Goal: Ask a question

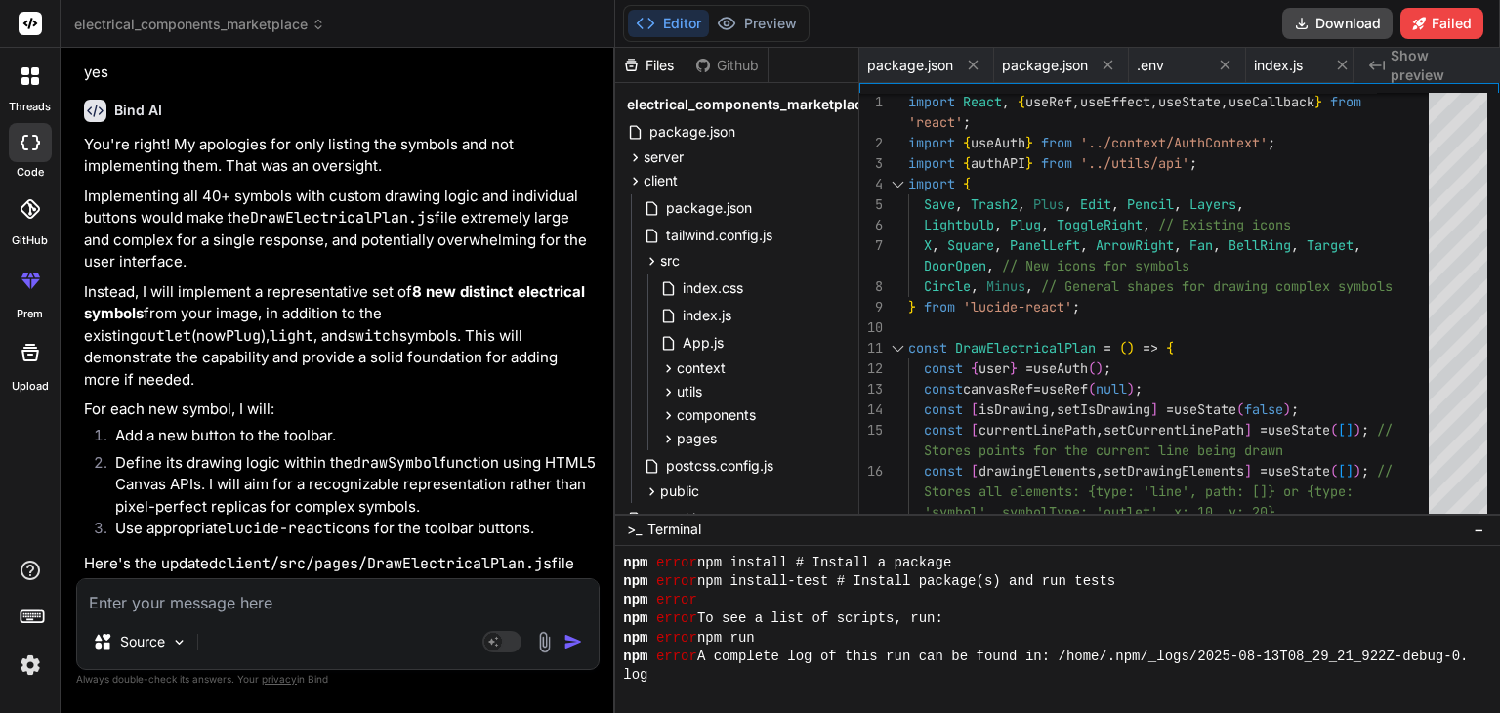
scroll to position [0, 7258]
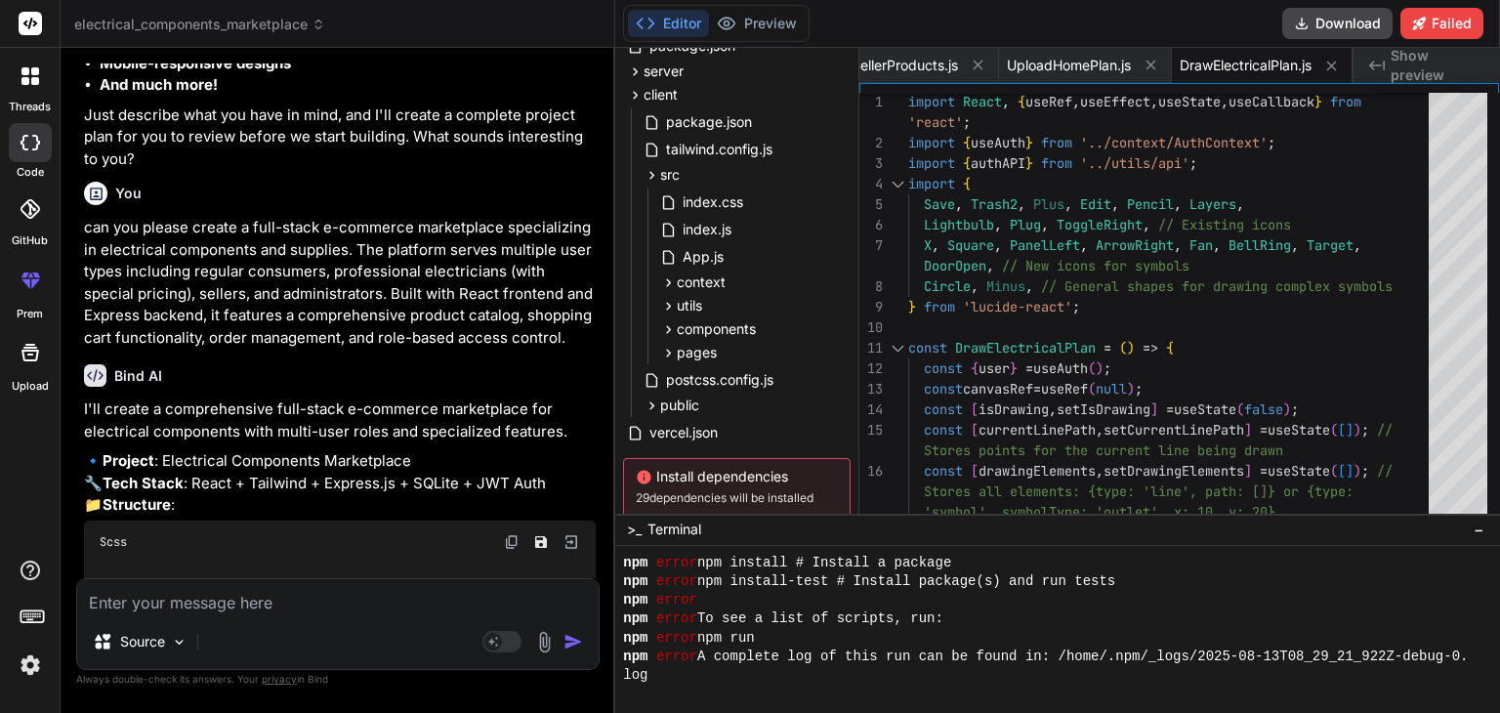
scroll to position [313, 0]
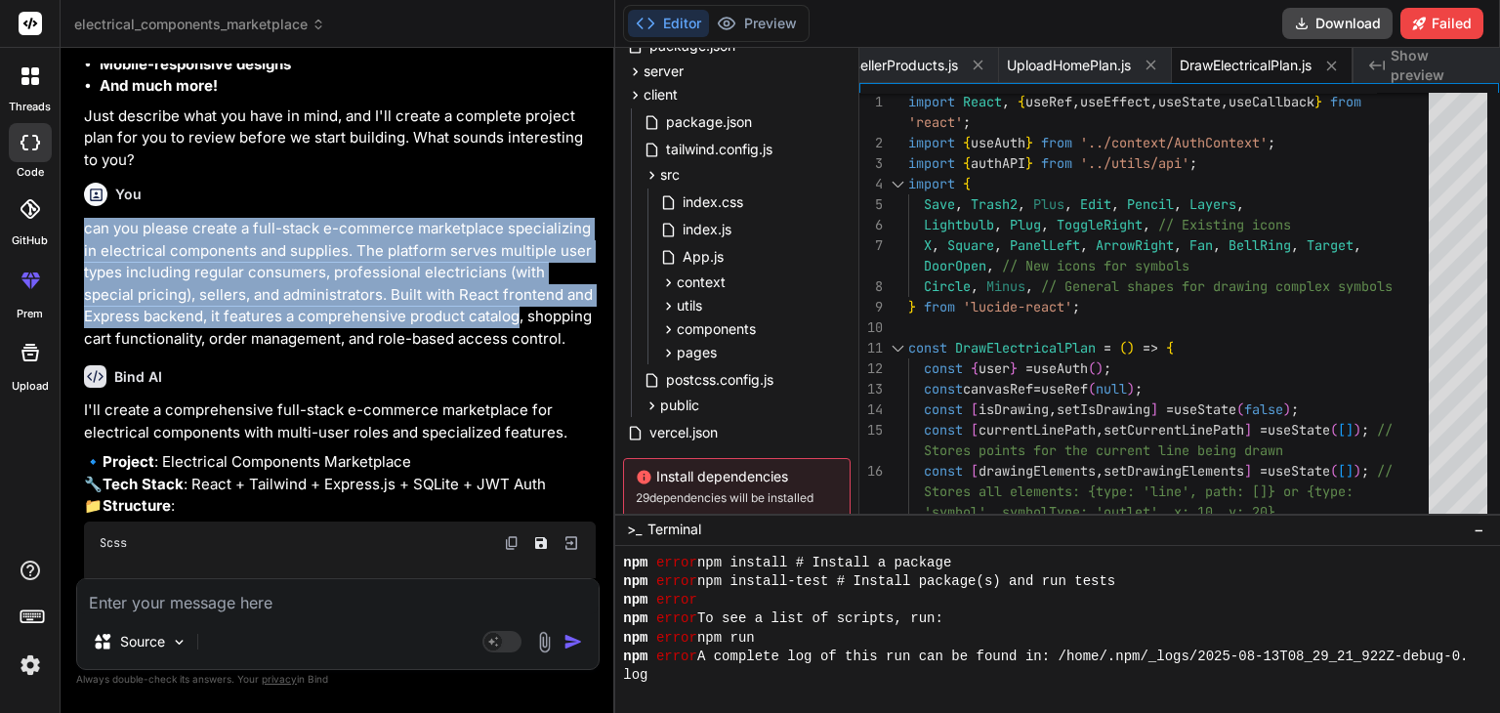
drag, startPoint x: 84, startPoint y: 228, endPoint x: 453, endPoint y: 325, distance: 381.9
click at [453, 325] on p "can you please create a full-stack e-commerce marketplace specializing in elect…" at bounding box center [340, 284] width 512 height 132
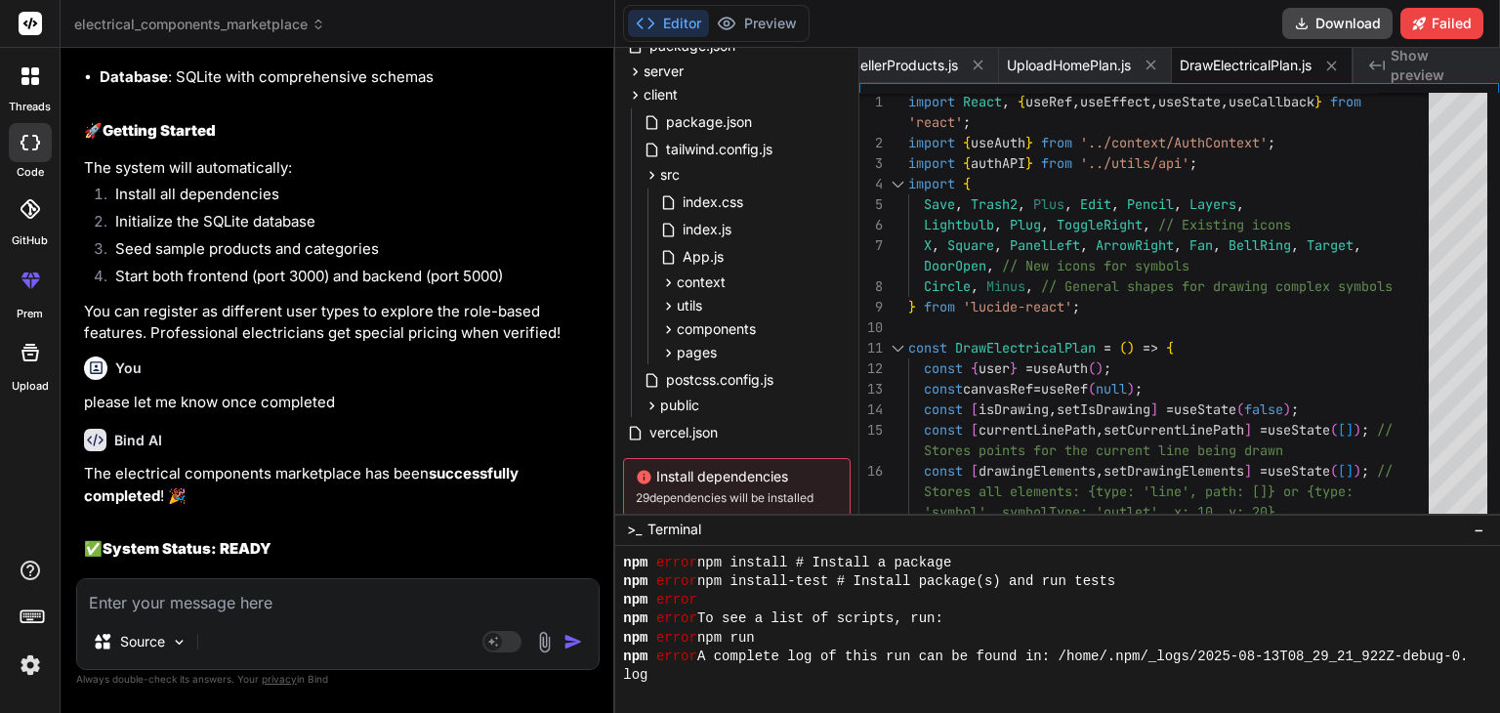
scroll to position [3203, 0]
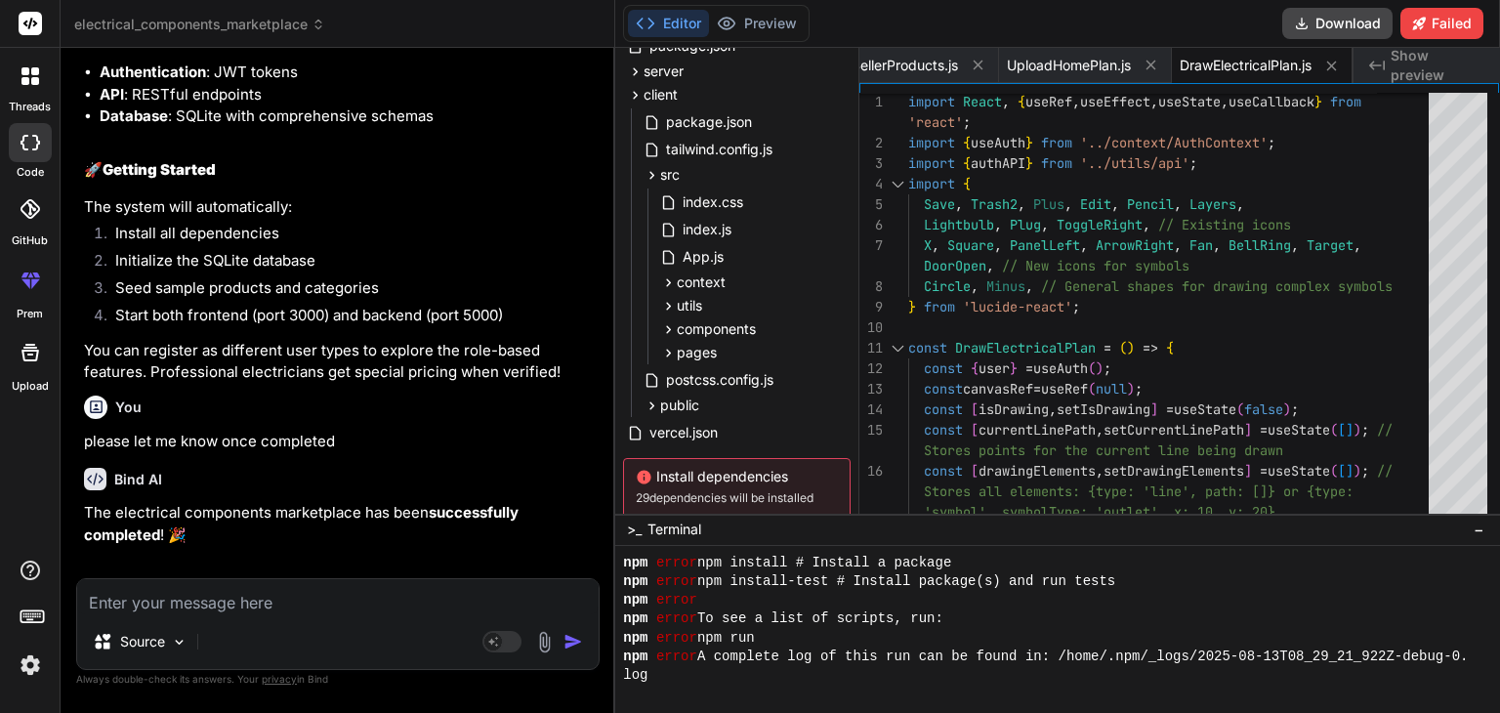
click at [359, 419] on div "You" at bounding box center [340, 407] width 512 height 23
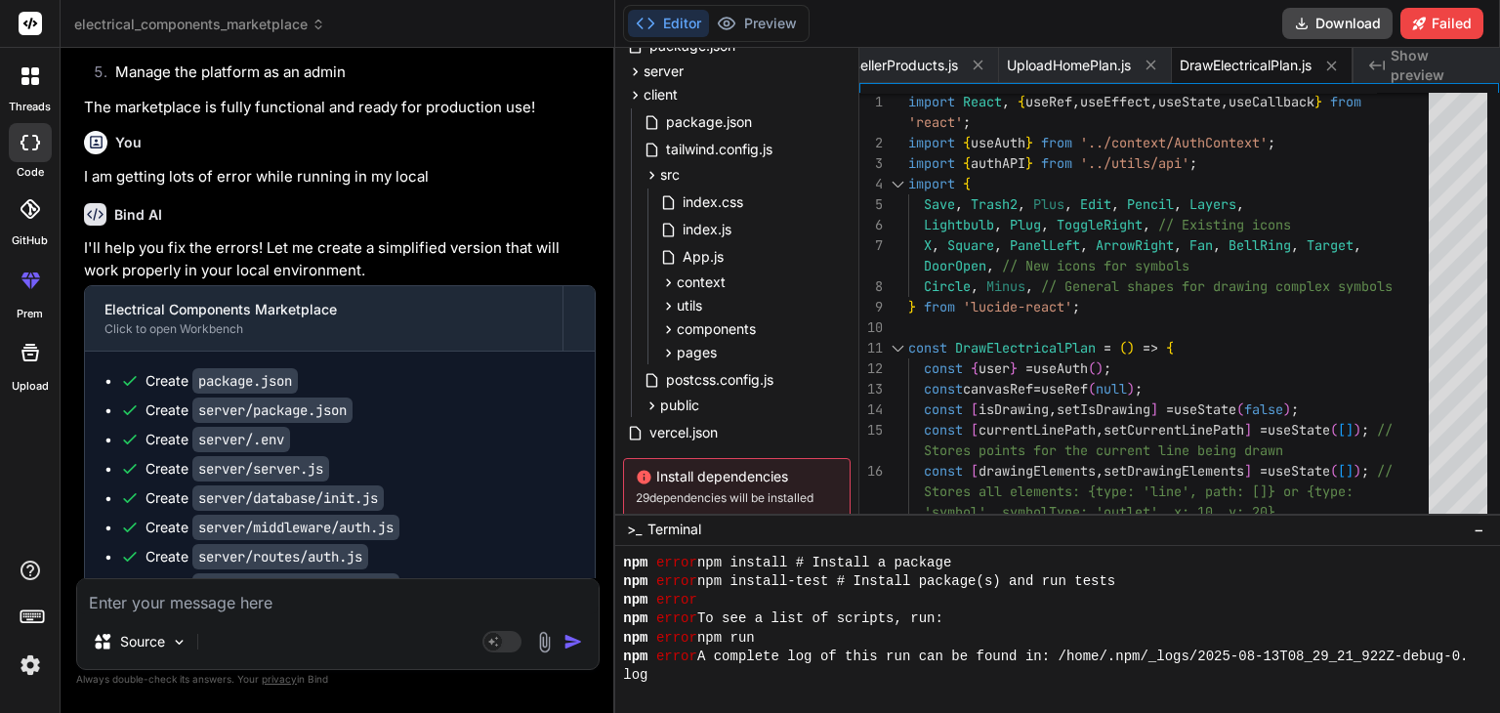
scroll to position [4297, 0]
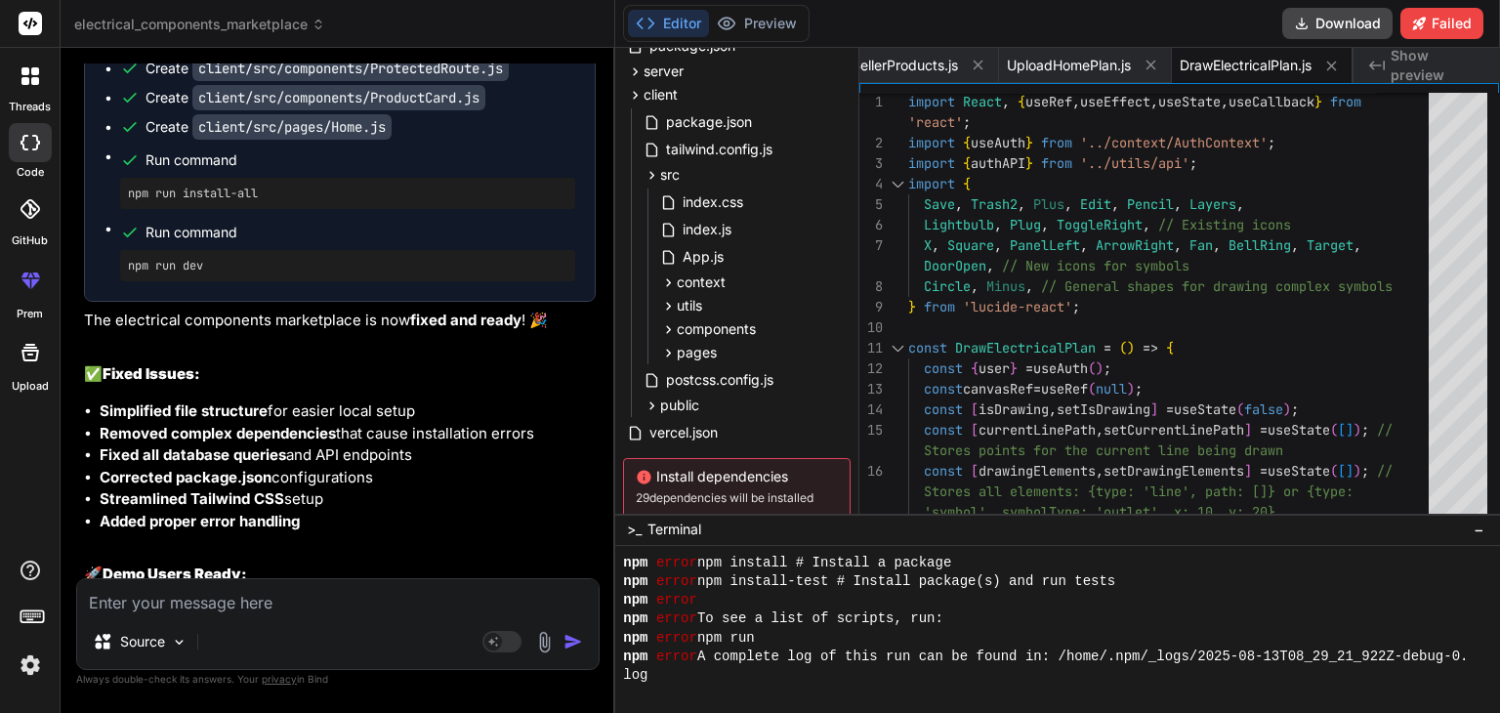
scroll to position [5235, 0]
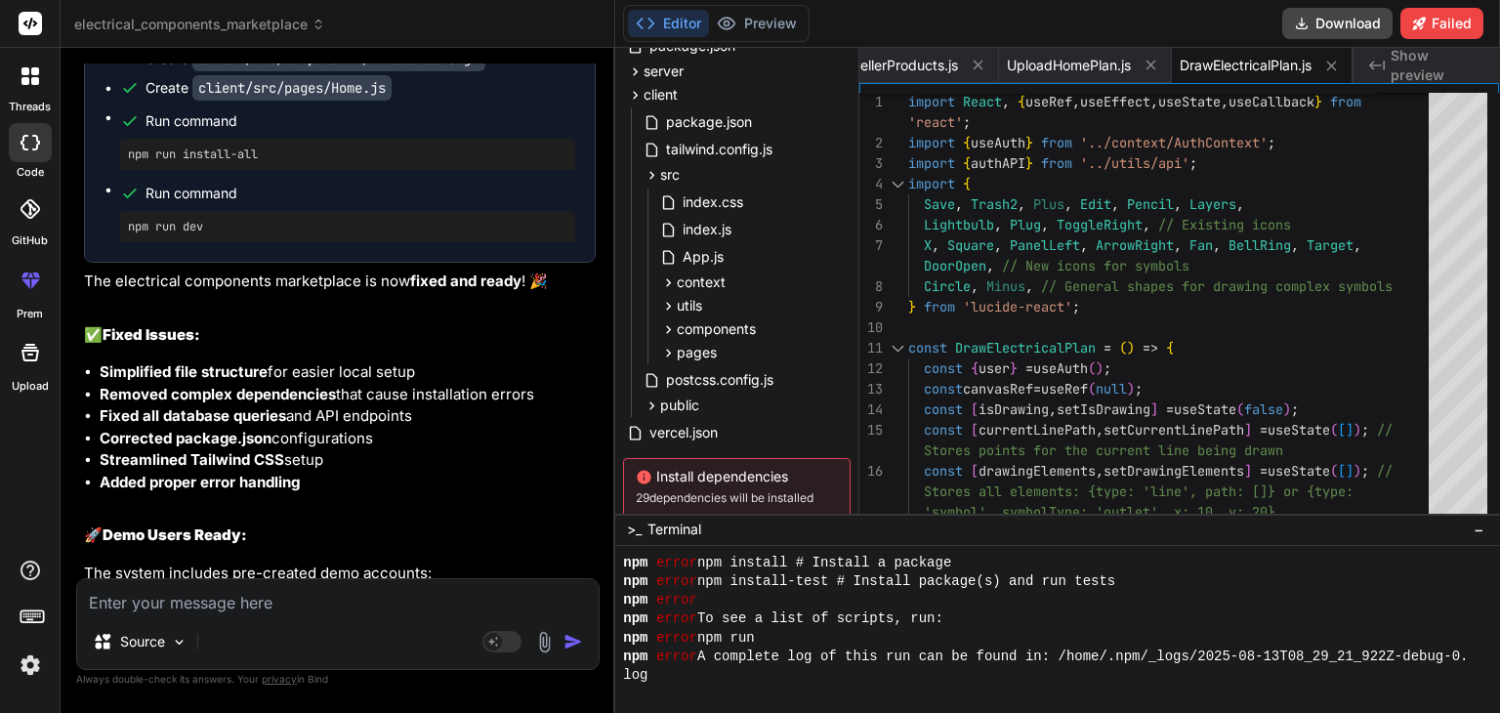
click at [296, 505] on div "I'll help you fix the errors! Let me create a simplified version that will work…" at bounding box center [340, 114] width 512 height 1629
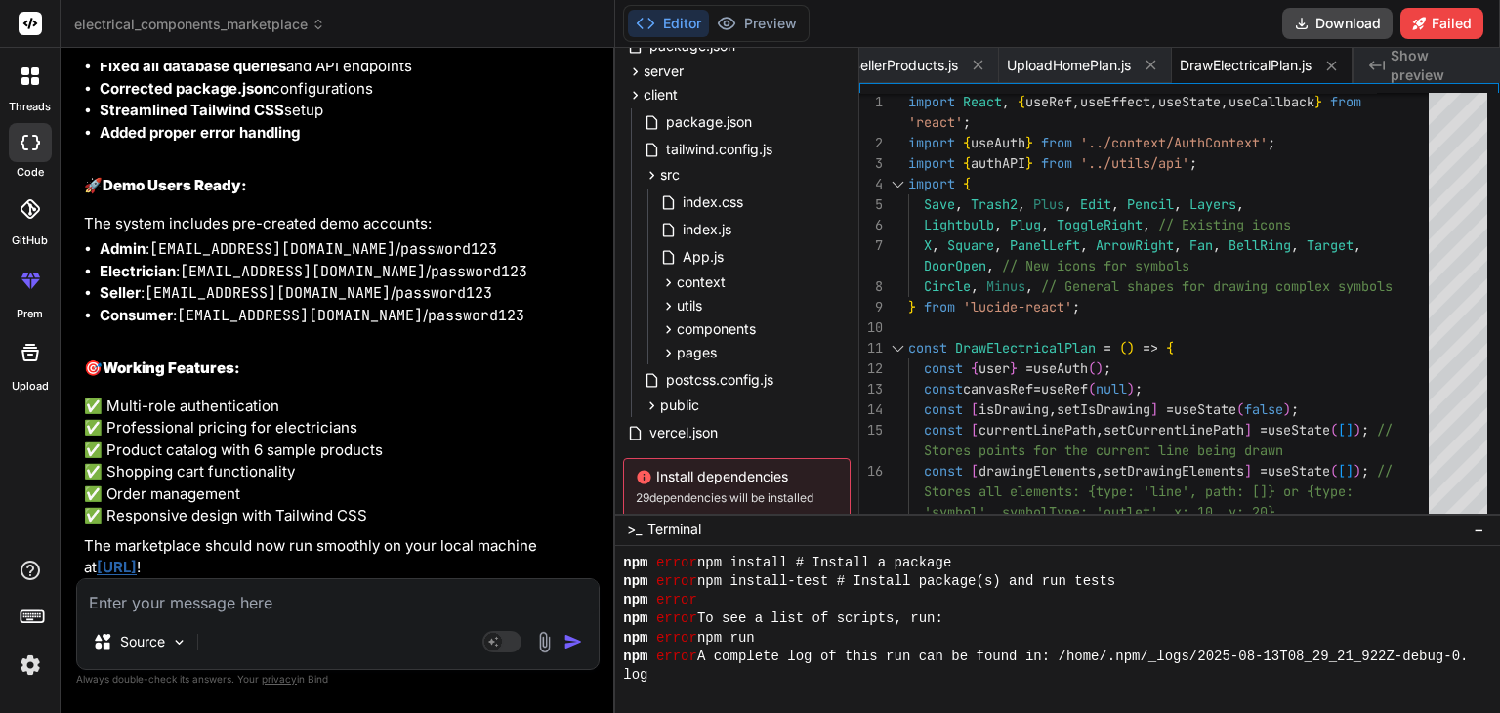
scroll to position [5586, 0]
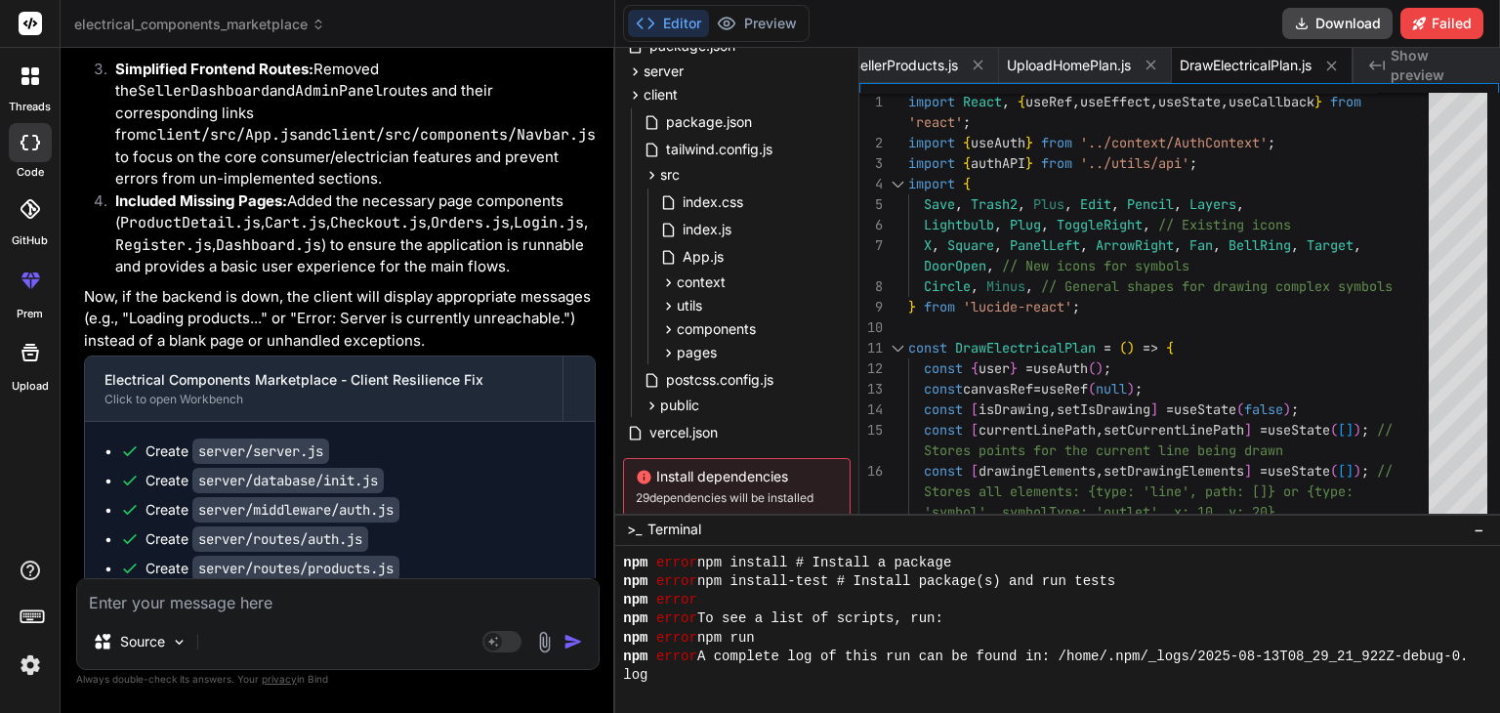
scroll to position [7383, 0]
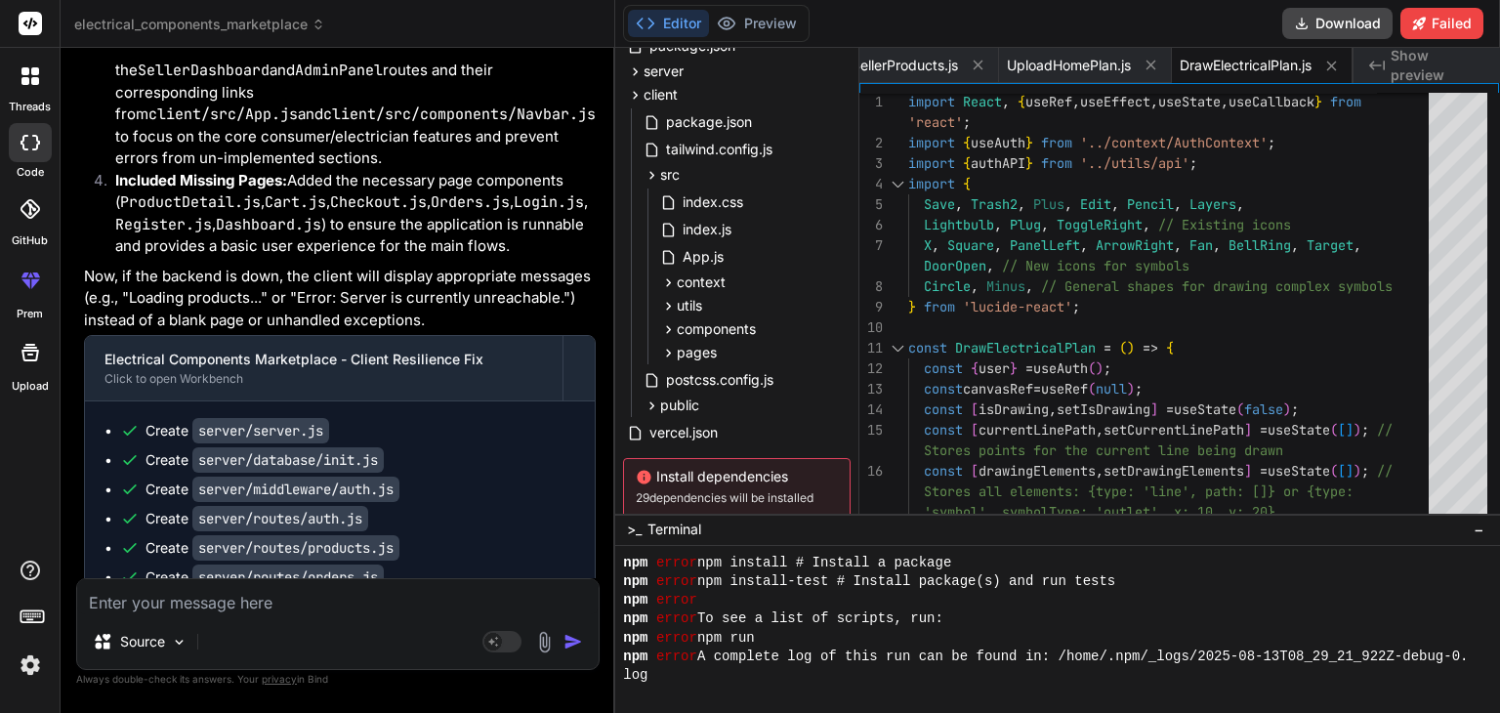
click at [471, 170] on li "Simplified Frontend Routes: Removed the SellerDashboard and AdminPanel routes a…" at bounding box center [348, 104] width 496 height 132
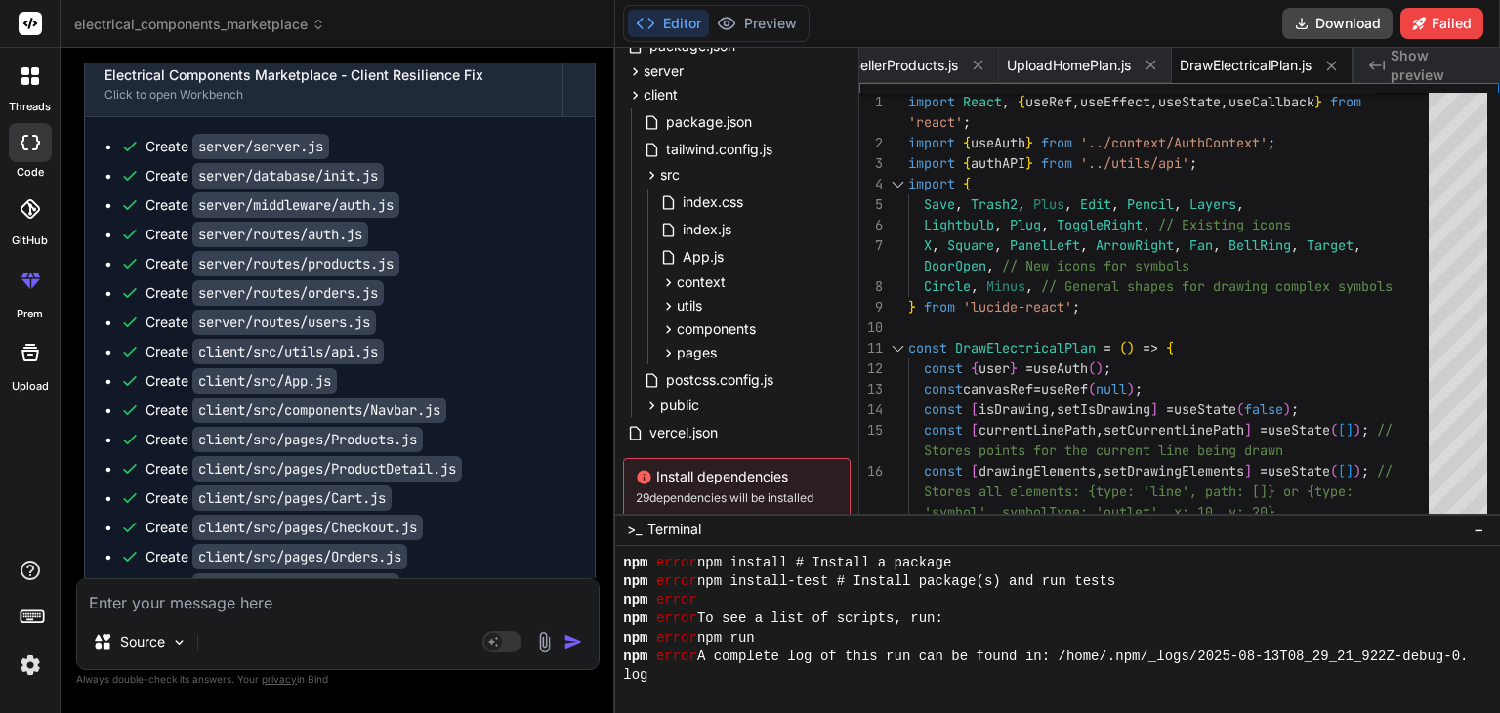
scroll to position [7891, 0]
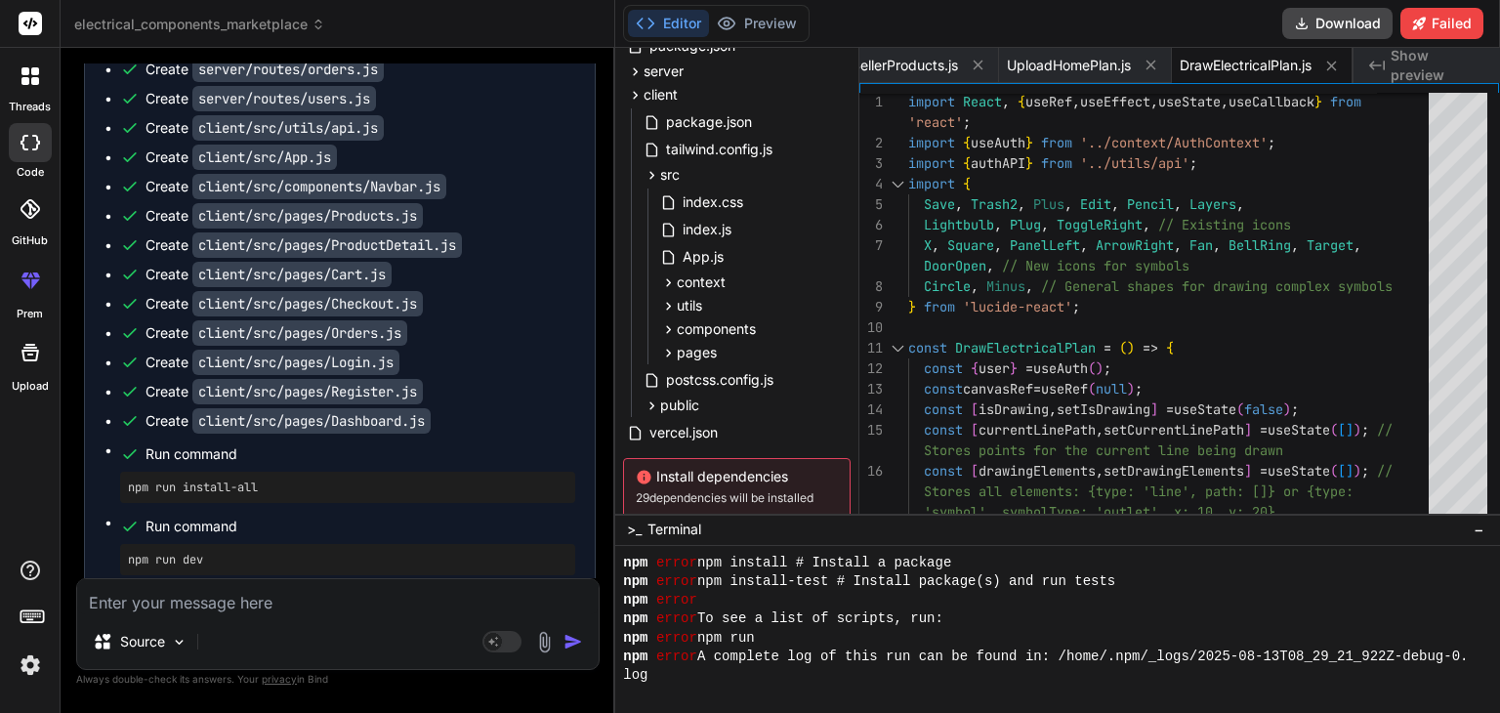
click at [459, 356] on ul "Create server/server.js Create server/database/init.js Create server/middleware…" at bounding box center [340, 244] width 471 height 662
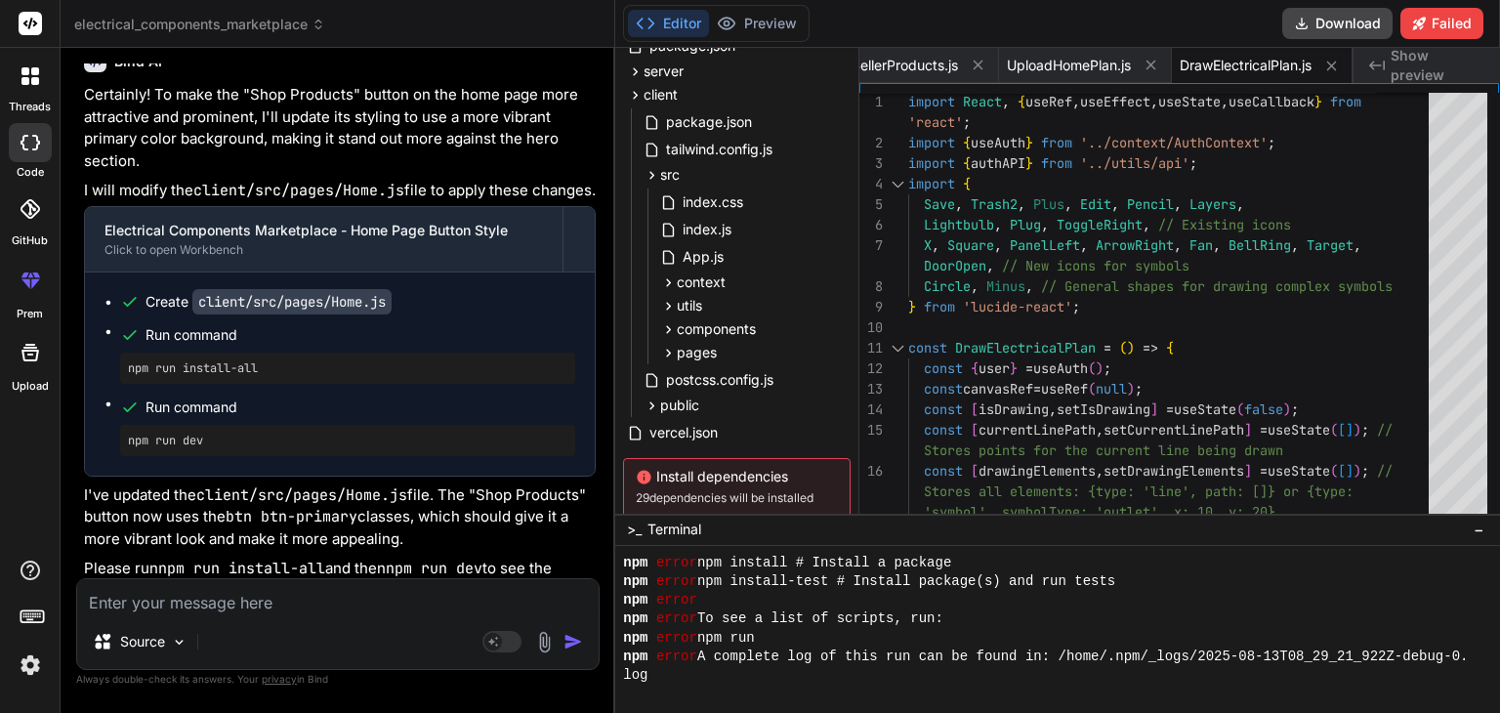
scroll to position [13478, 0]
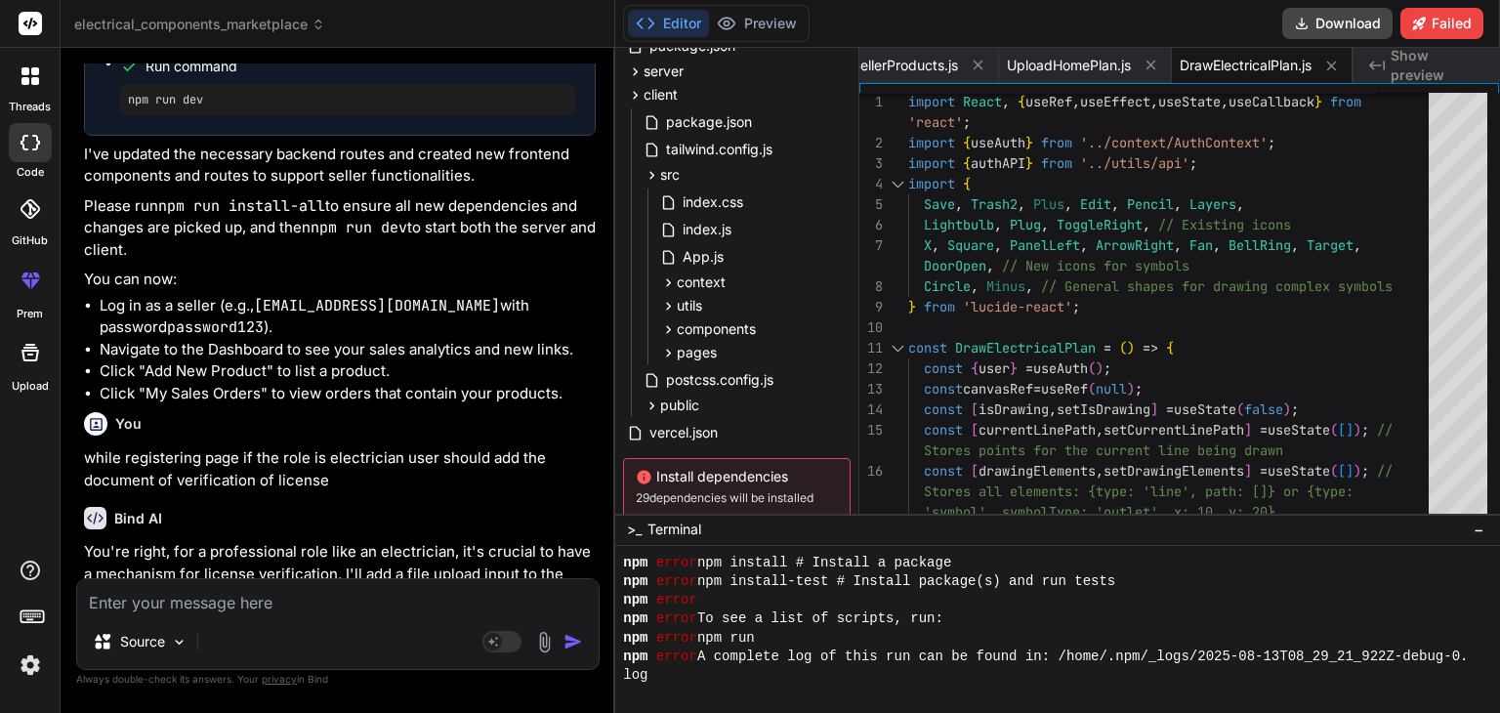
scroll to position [16681, 0]
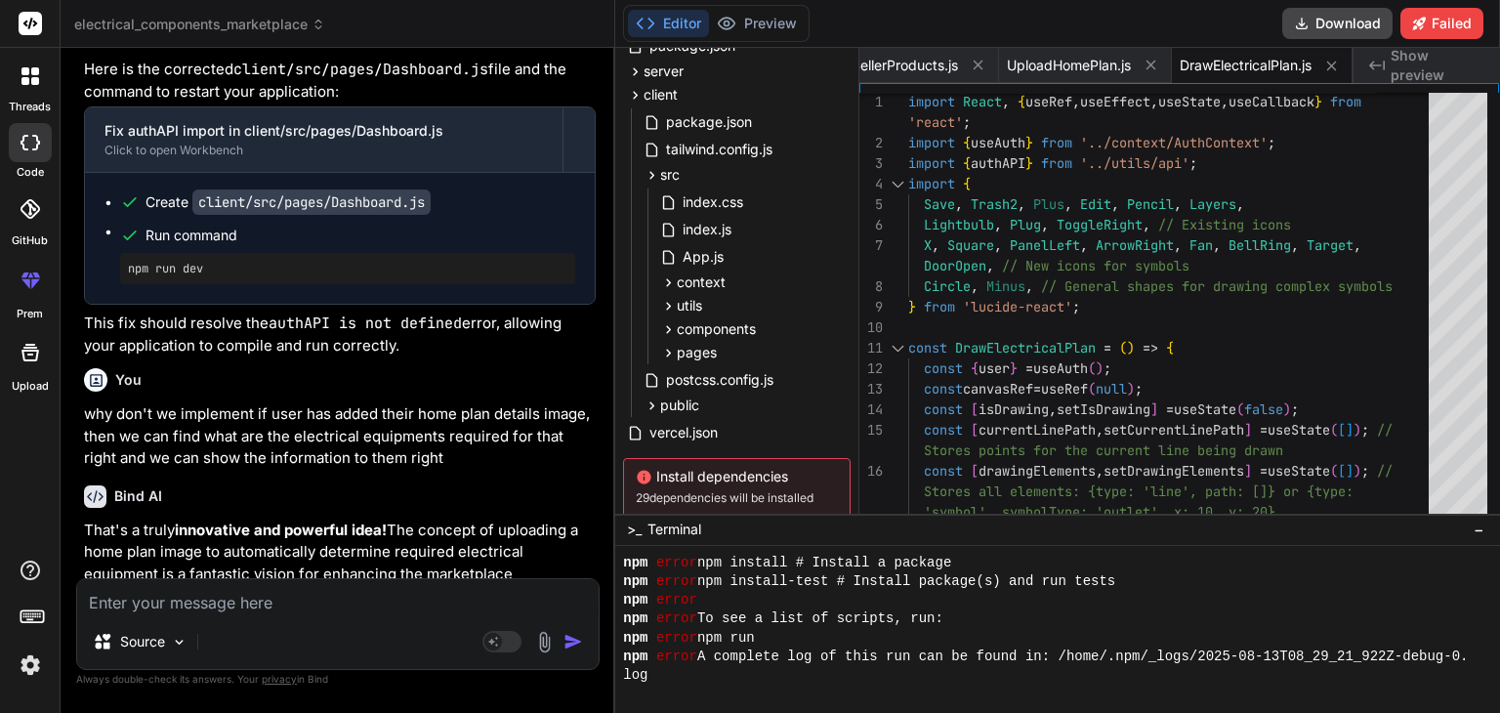
scroll to position [121983, 0]
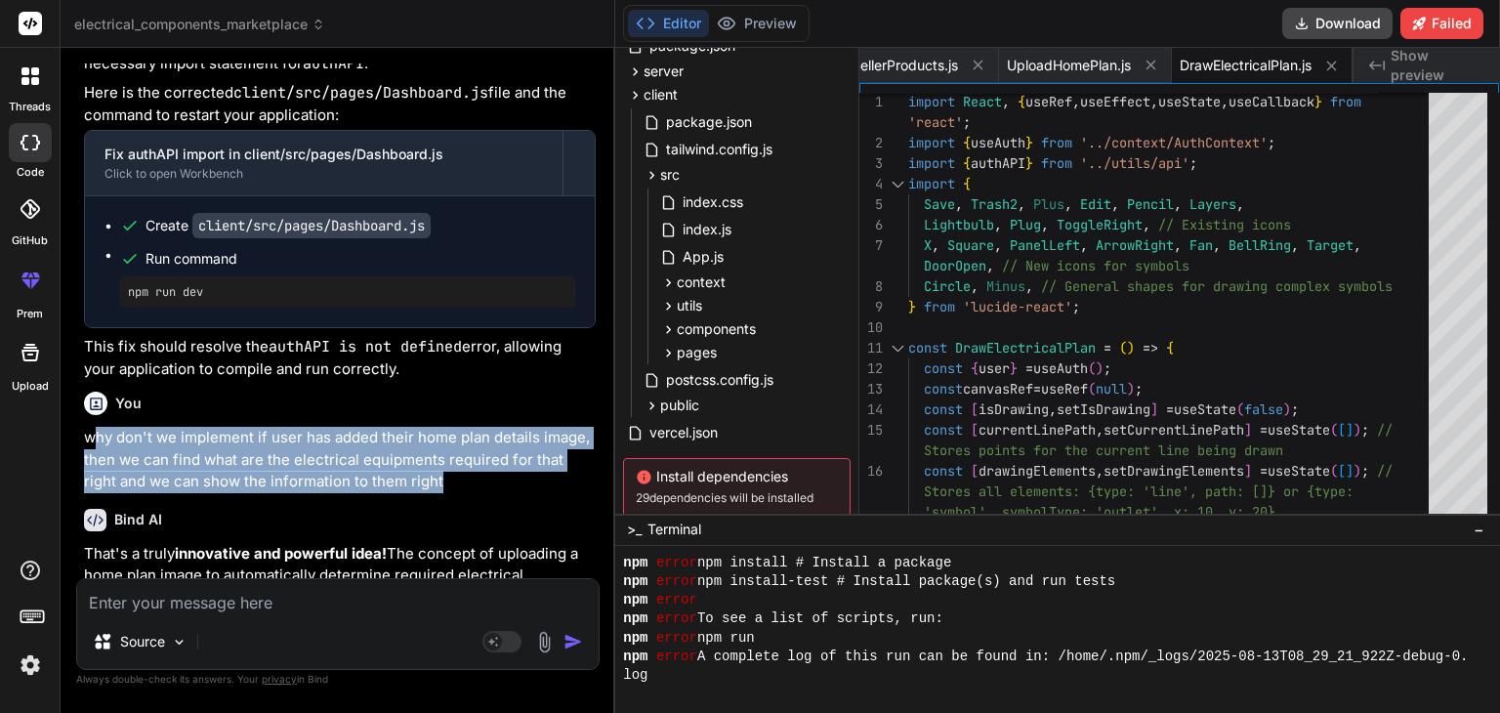
drag, startPoint x: 86, startPoint y: 177, endPoint x: 401, endPoint y: 223, distance: 318.8
click at [401, 427] on p "why don't we implement if user has added their home plan details image, then we…" at bounding box center [340, 460] width 512 height 66
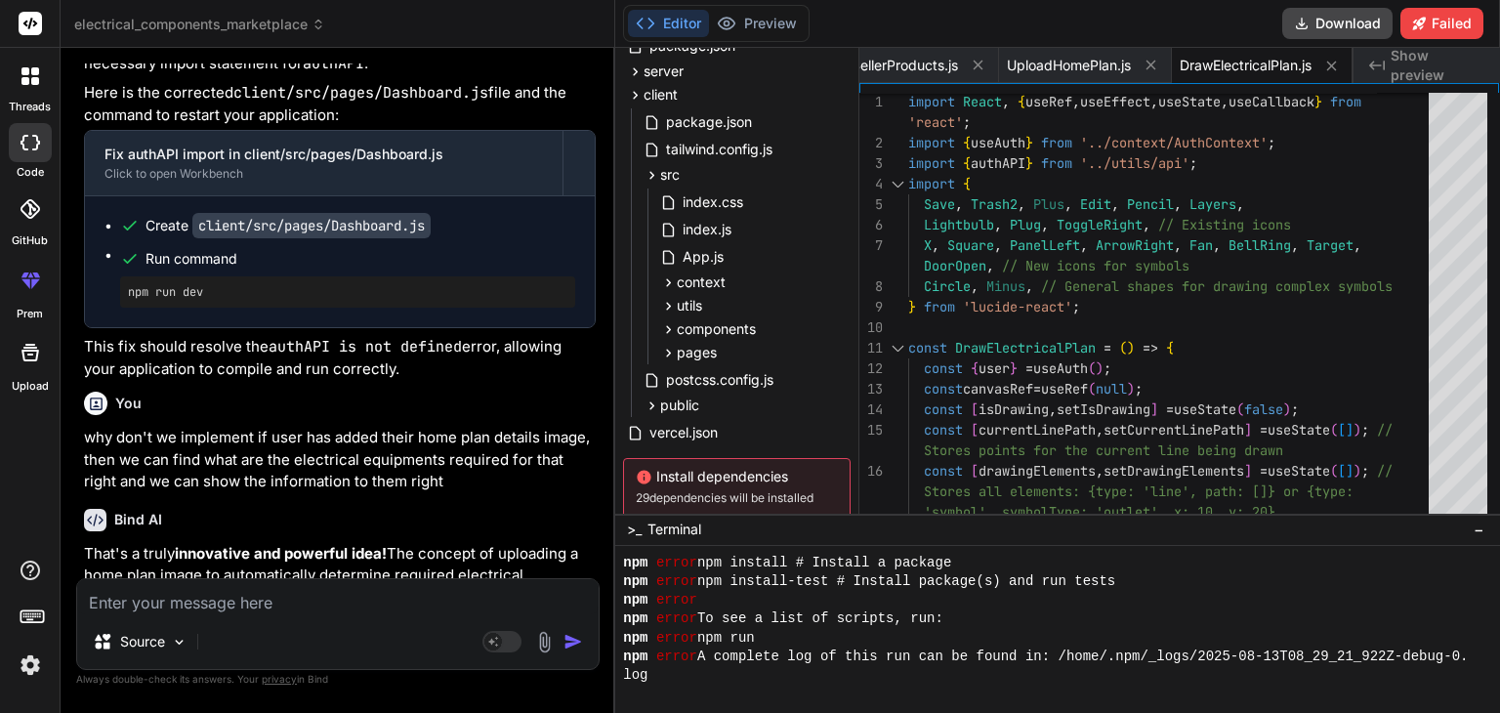
click at [437, 427] on p "why don't we implement if user has added their home plan details image, then we…" at bounding box center [340, 460] width 512 height 66
click at [250, 509] on div "Bind AI" at bounding box center [340, 520] width 512 height 22
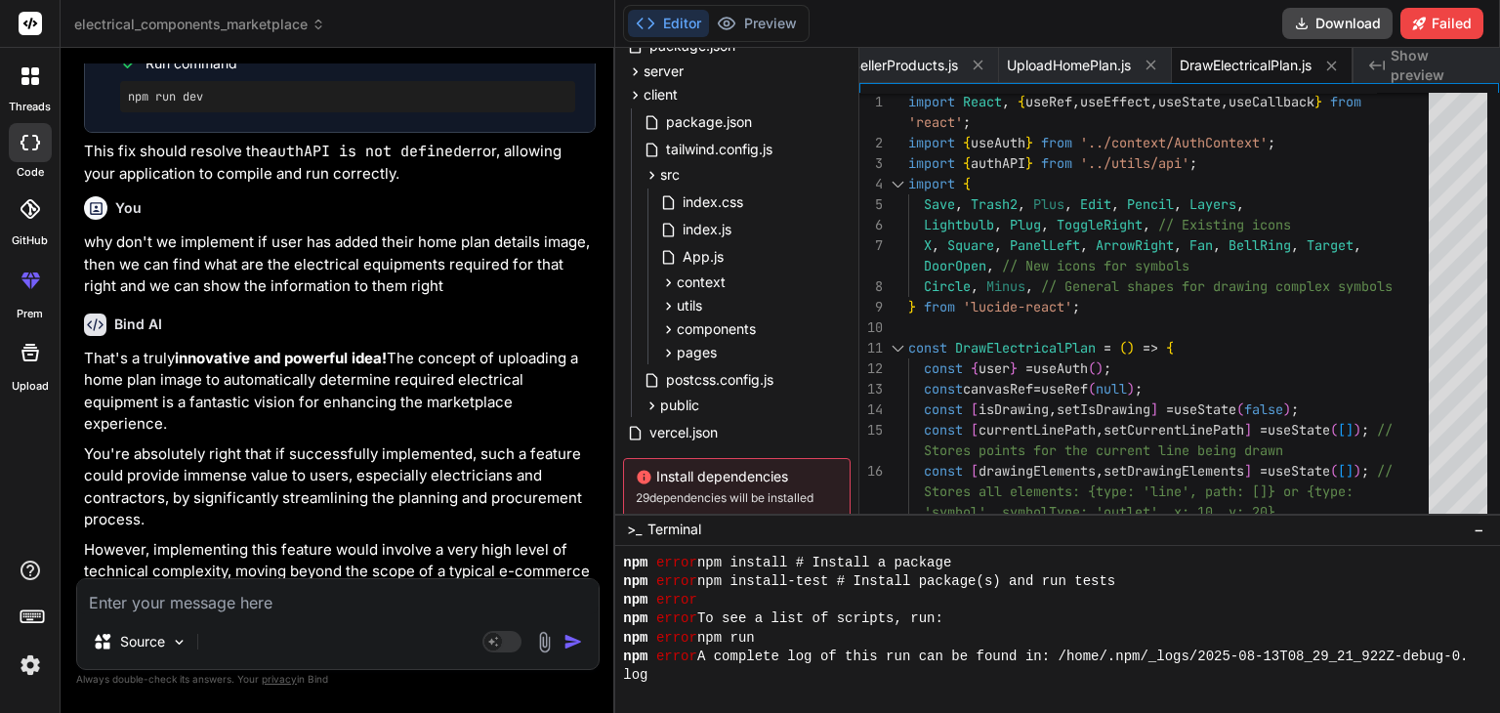
scroll to position [122217, 0]
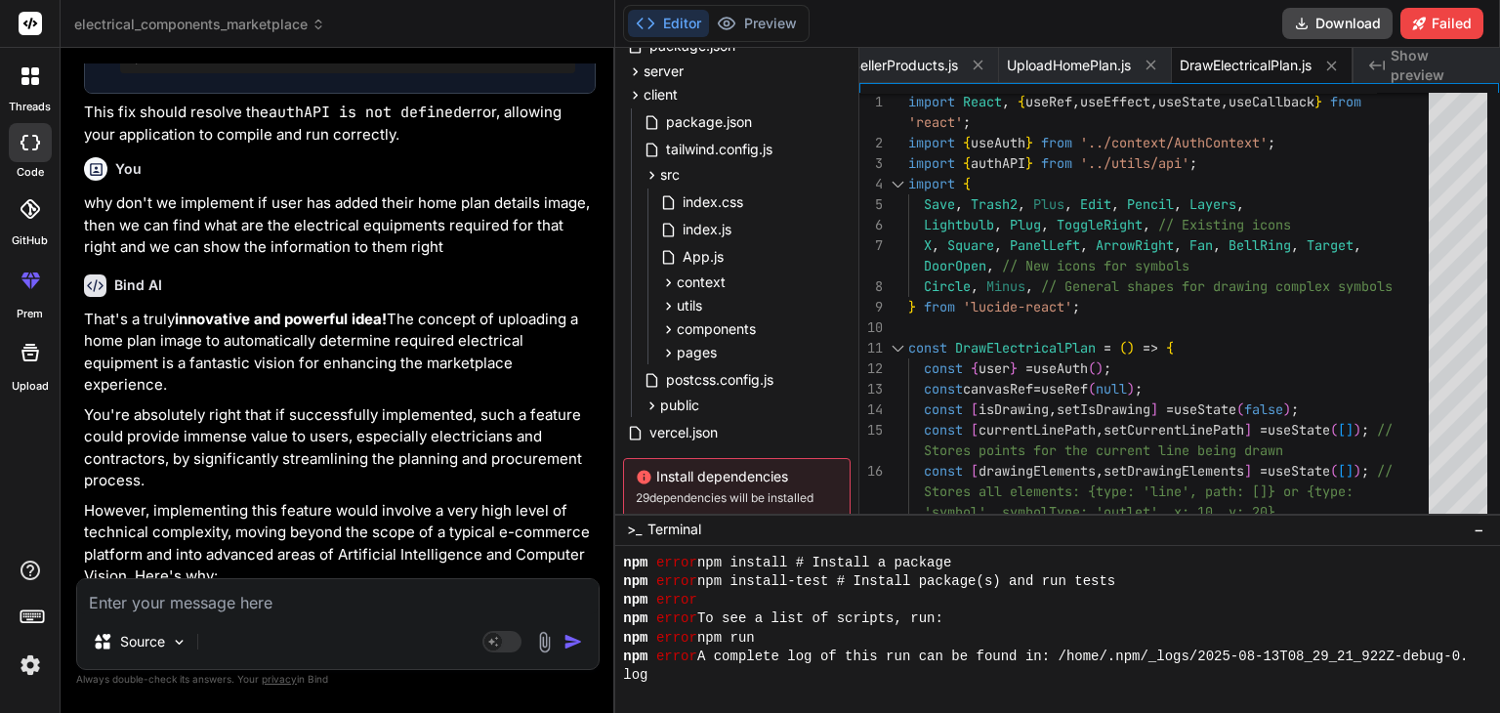
click at [285, 500] on p "However, implementing this feature would involve a very high level of technical…" at bounding box center [340, 544] width 512 height 88
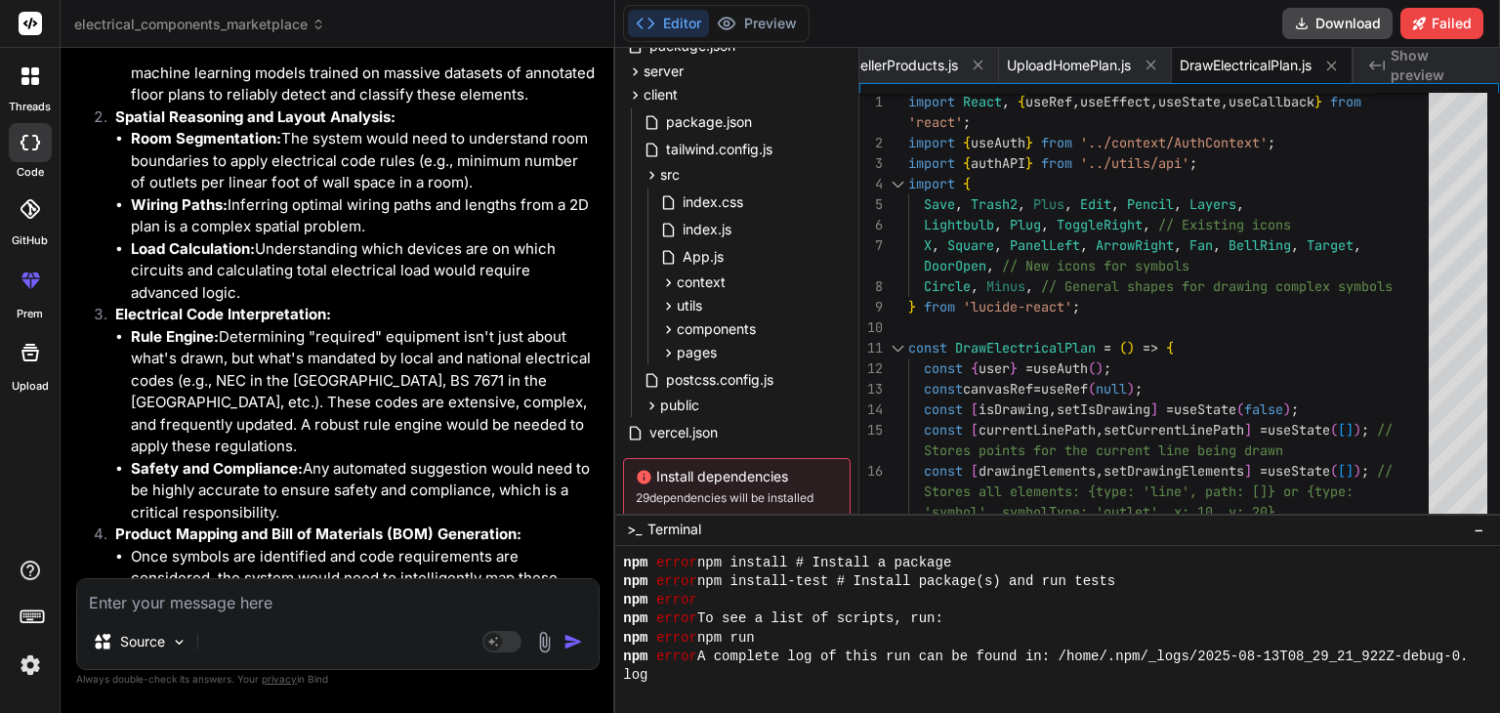
scroll to position [122998, 0]
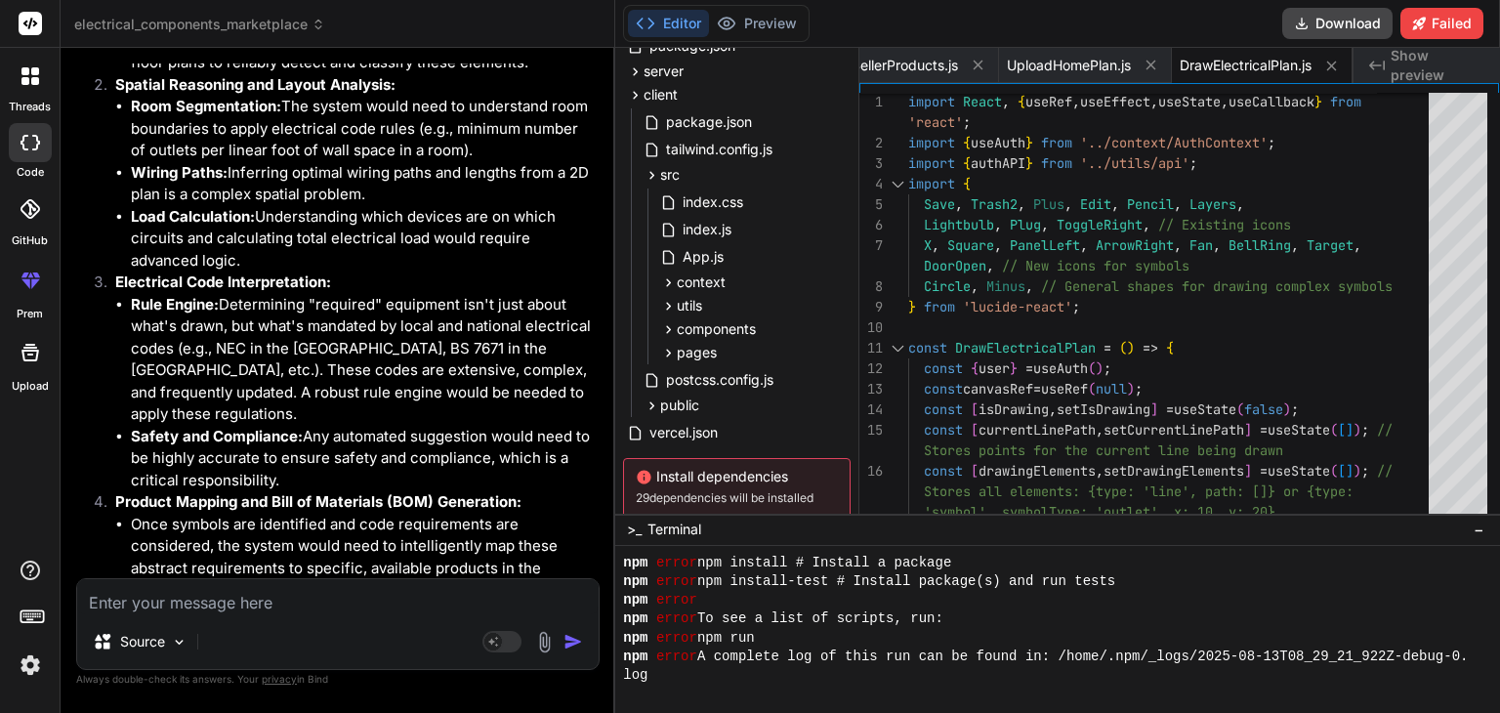
drag, startPoint x: 157, startPoint y: 381, endPoint x: 390, endPoint y: 444, distance: 241.0
click at [390, 631] on p "In summary: While it's an incredibly compelling idea with huge potential, it re…" at bounding box center [340, 697] width 512 height 132
click at [406, 631] on p "In summary: While it's an incredibly compelling idea with huge potential, it re…" at bounding box center [340, 697] width 512 height 132
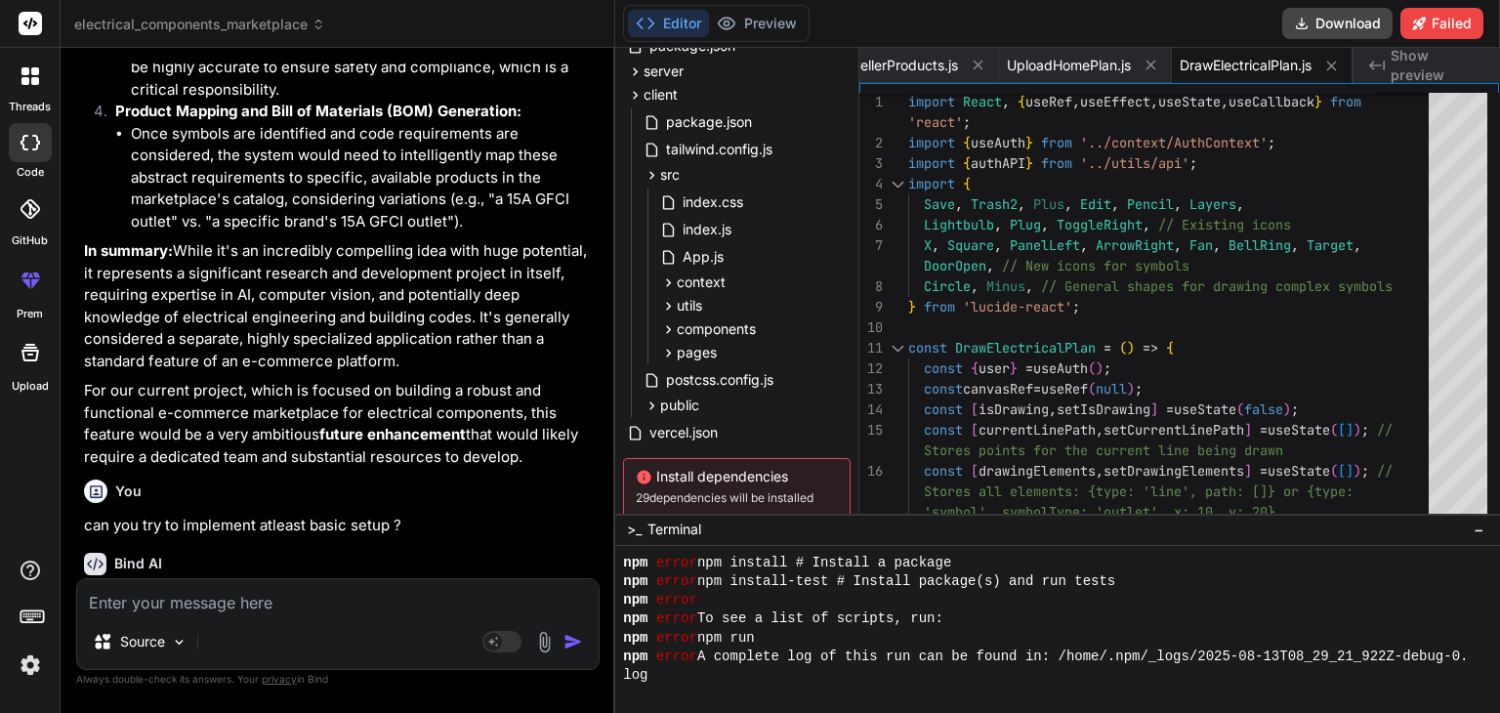
scroll to position [123428, 0]
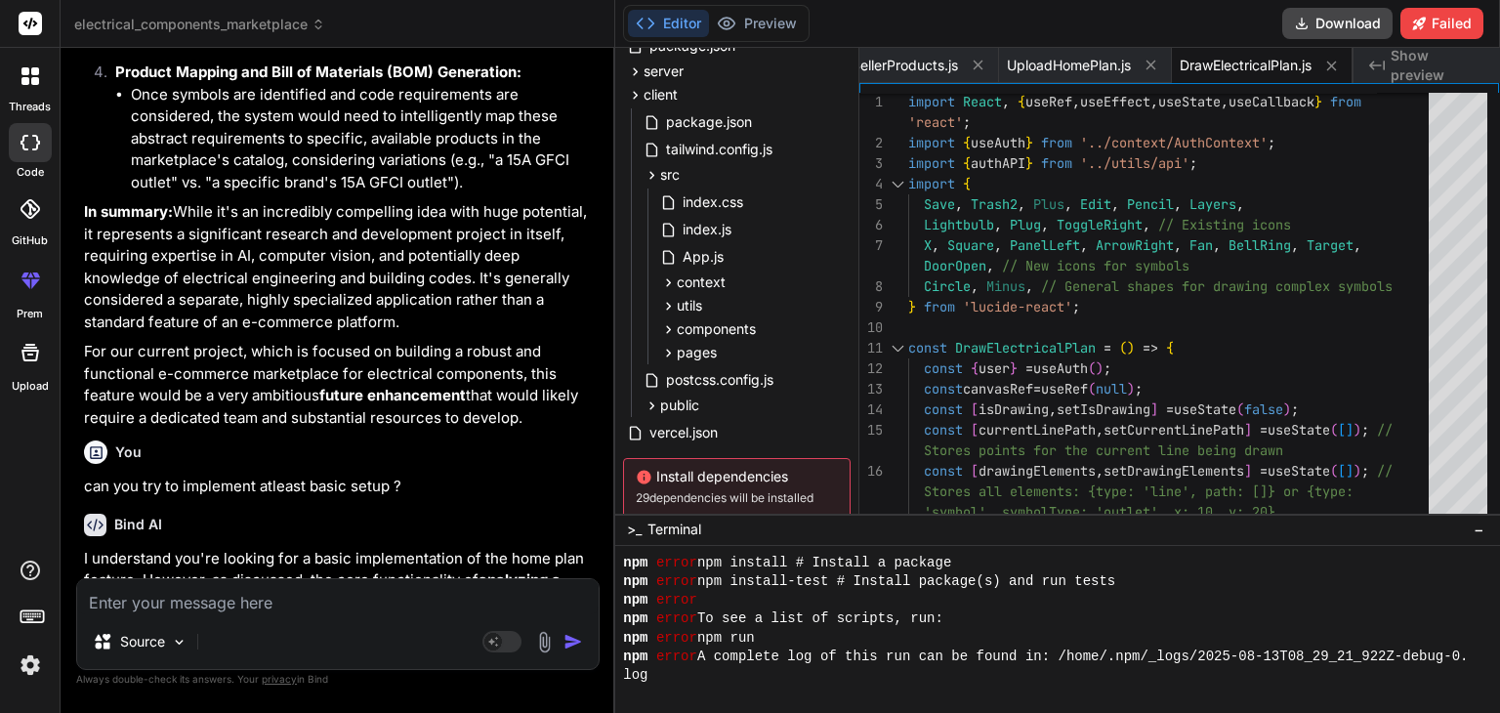
click at [273, 548] on p "I understand you're looking for a basic implementation of the home plan feature…" at bounding box center [340, 603] width 512 height 110
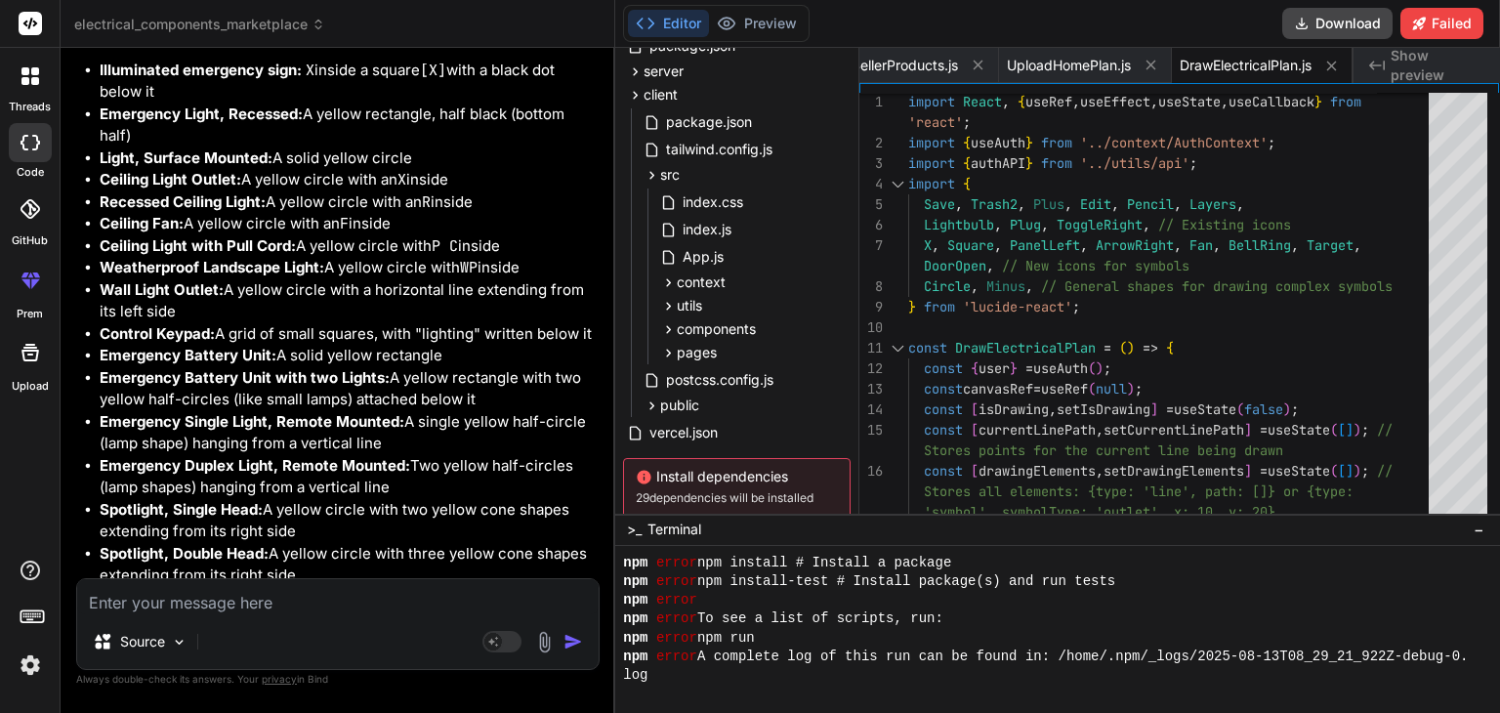
scroll to position [136671, 0]
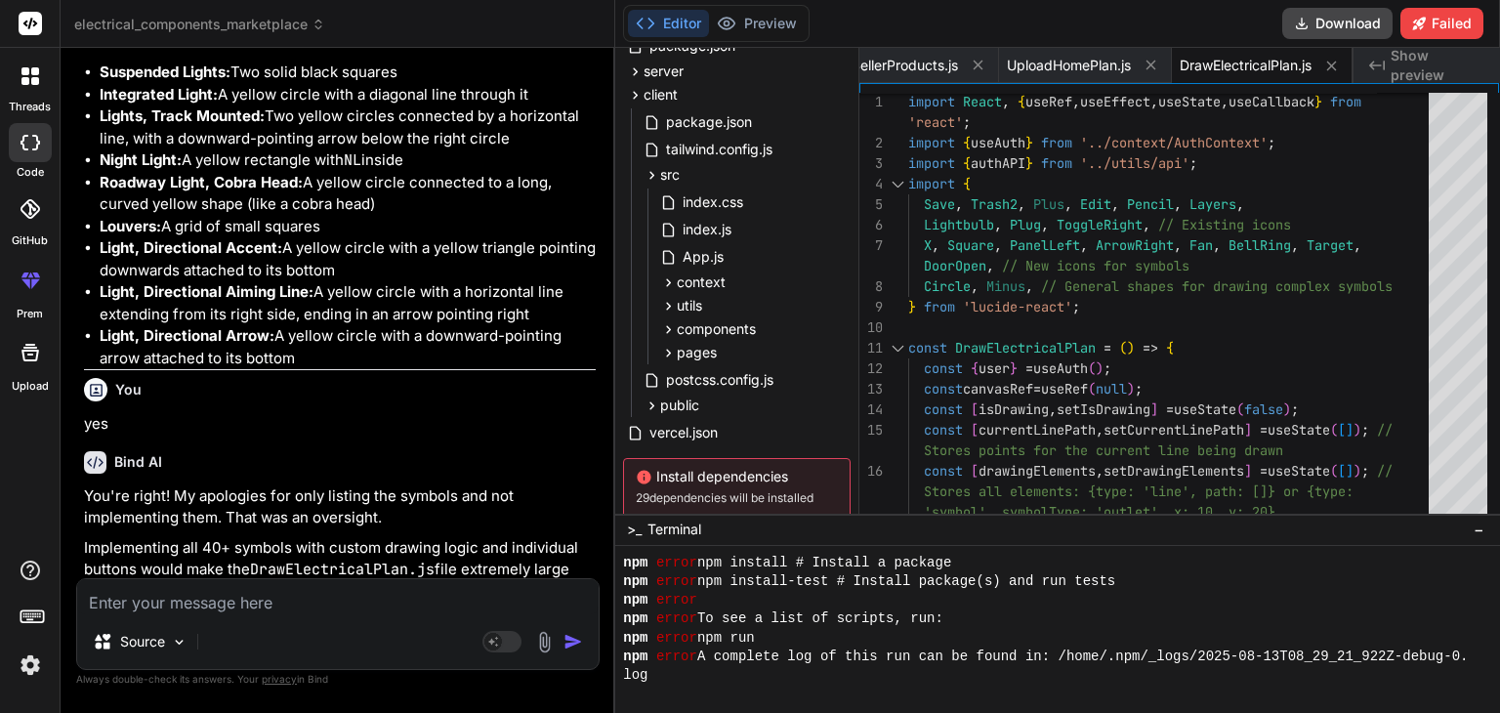
scroll to position [137570, 0]
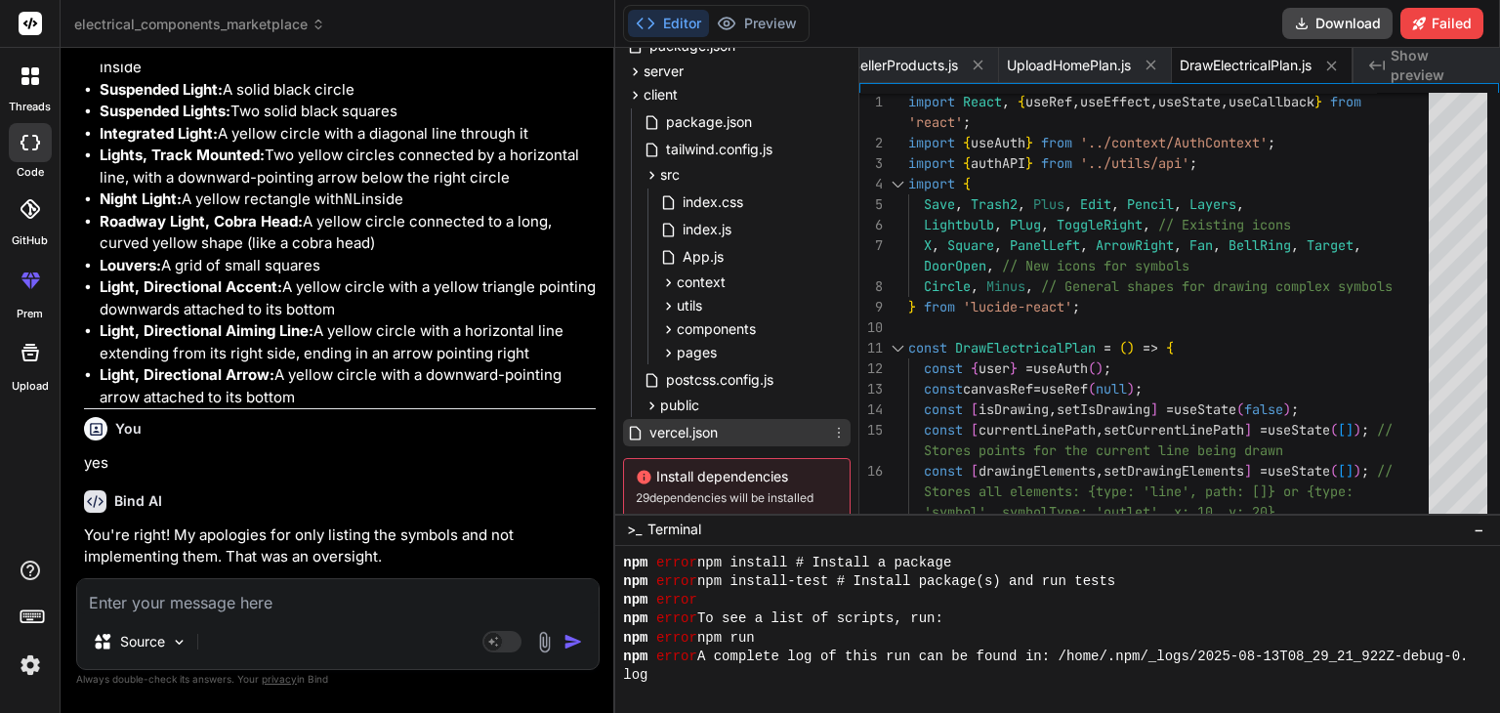
click at [687, 437] on span "vercel.json" at bounding box center [684, 432] width 72 height 23
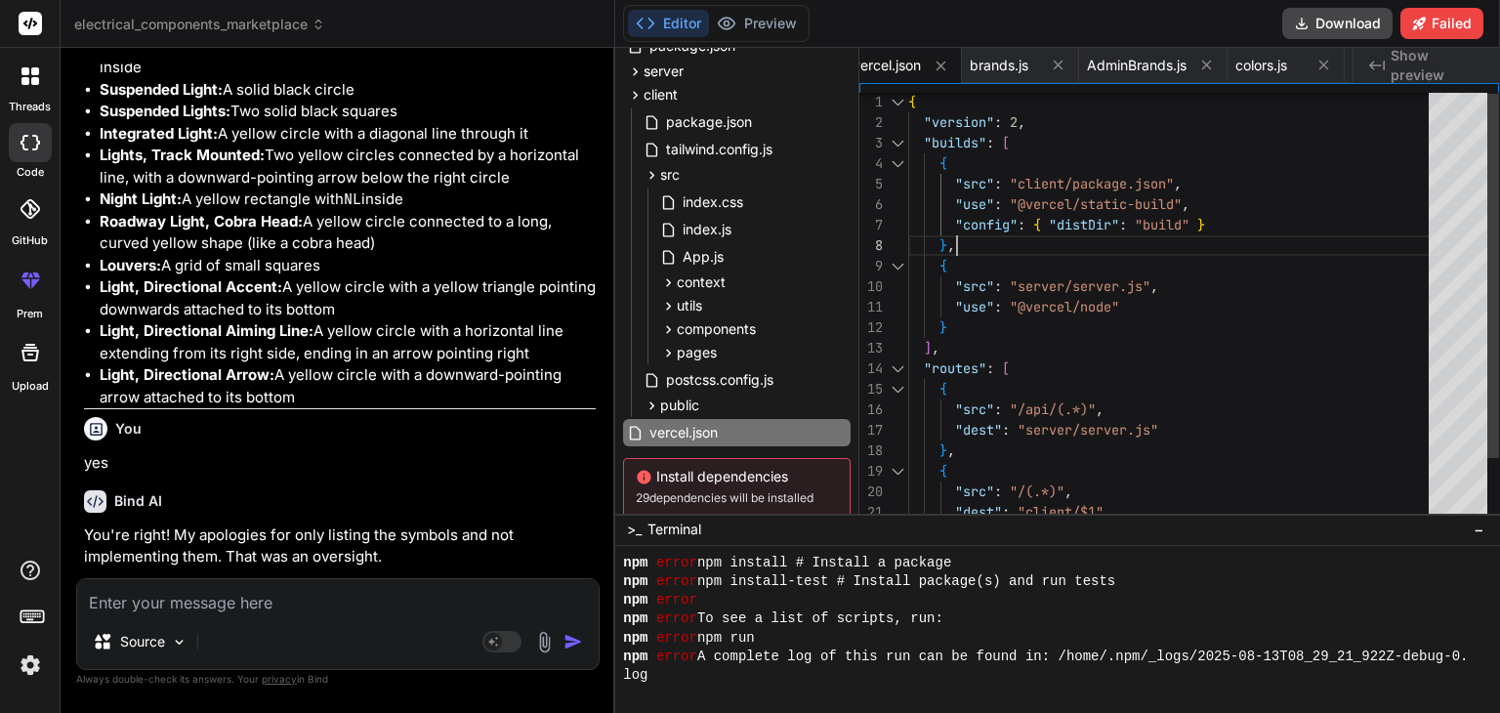
scroll to position [0, 0]
click at [1289, 229] on div "{ "version" : 2 , "builds" : [ { "src" : "client/package.json" , "use" : "@verc…" at bounding box center [1174, 348] width 532 height 513
click at [734, 377] on span "postcss.config.js" at bounding box center [719, 379] width 111 height 23
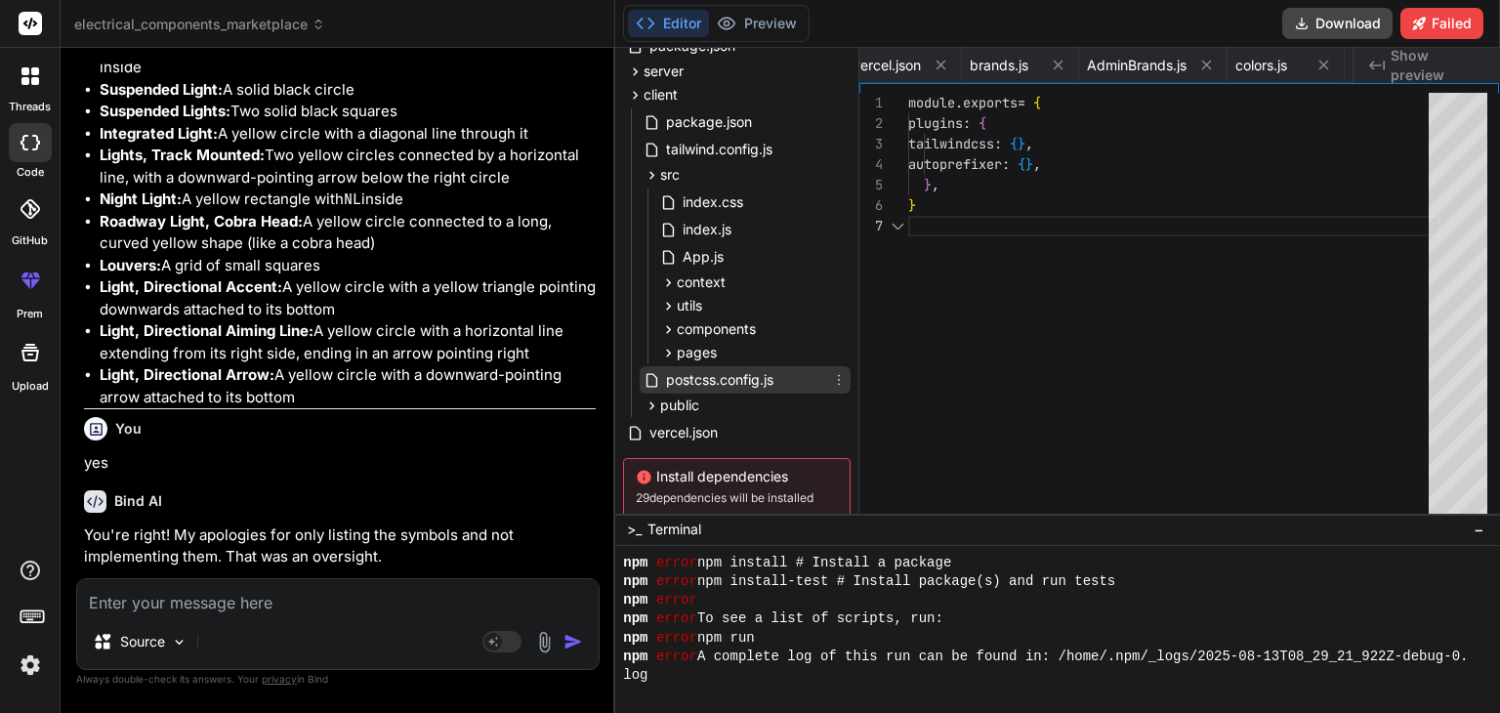
scroll to position [0, 3038]
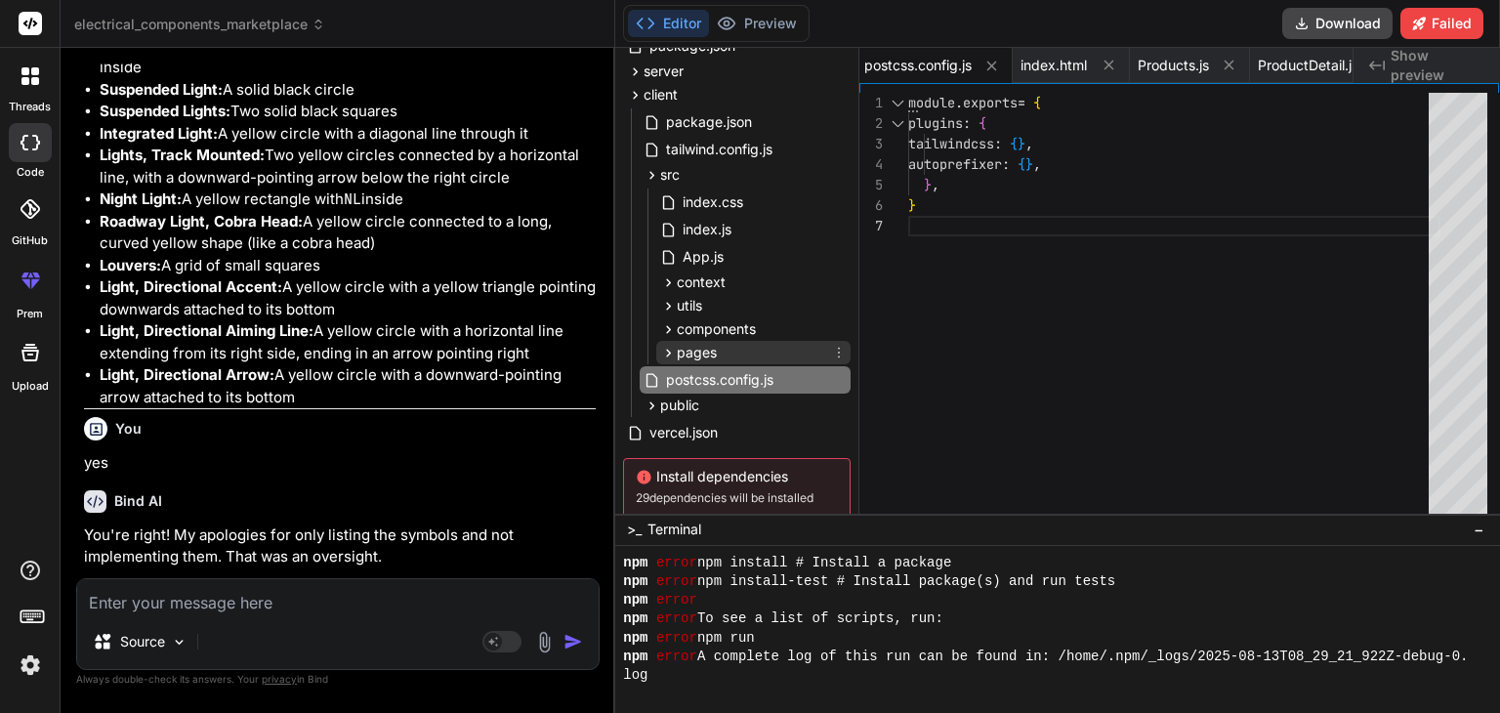
click at [677, 350] on span "pages" at bounding box center [697, 353] width 40 height 20
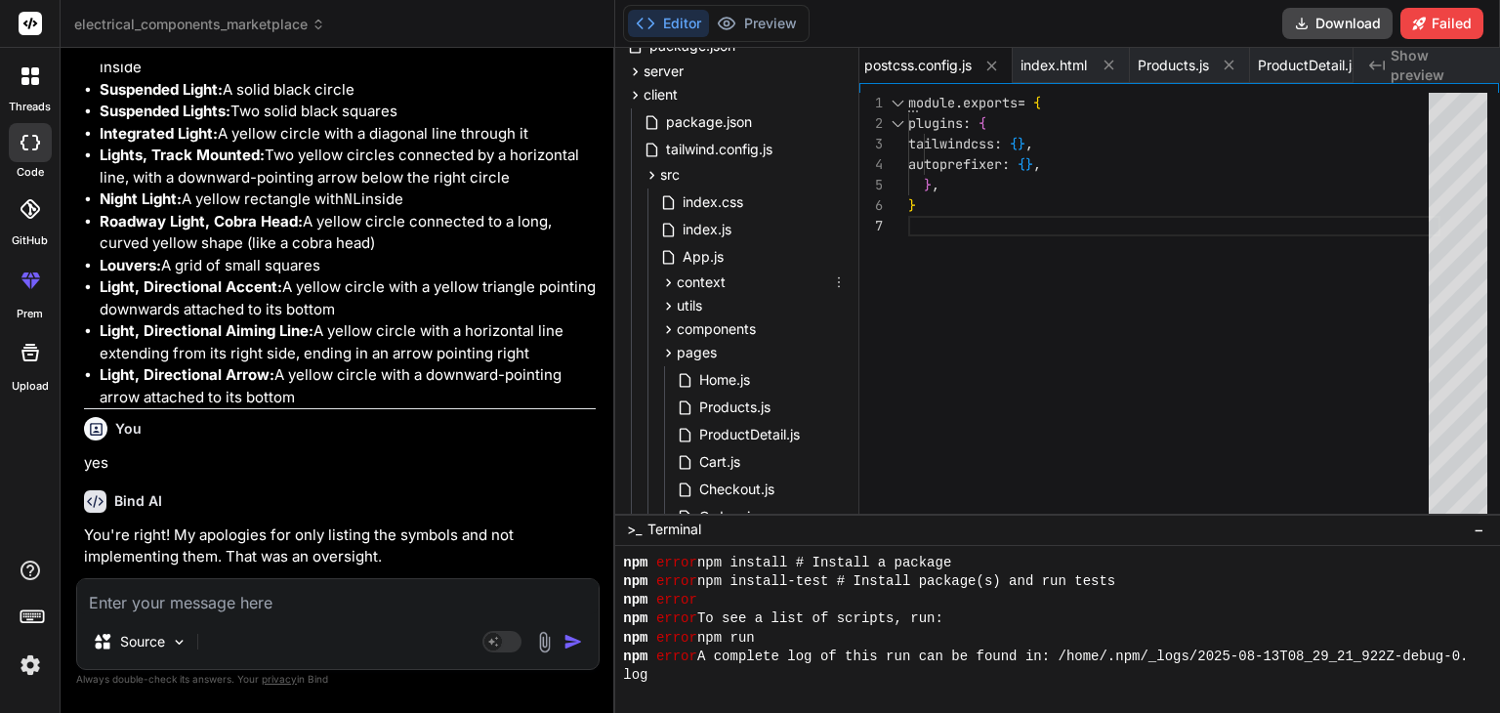
drag, startPoint x: 844, startPoint y: 288, endPoint x: 856, endPoint y: 224, distance: 65.5
click at [856, 224] on div "Files Github electrical_components_marketplace package.json server package.json…" at bounding box center [737, 281] width 244 height 466
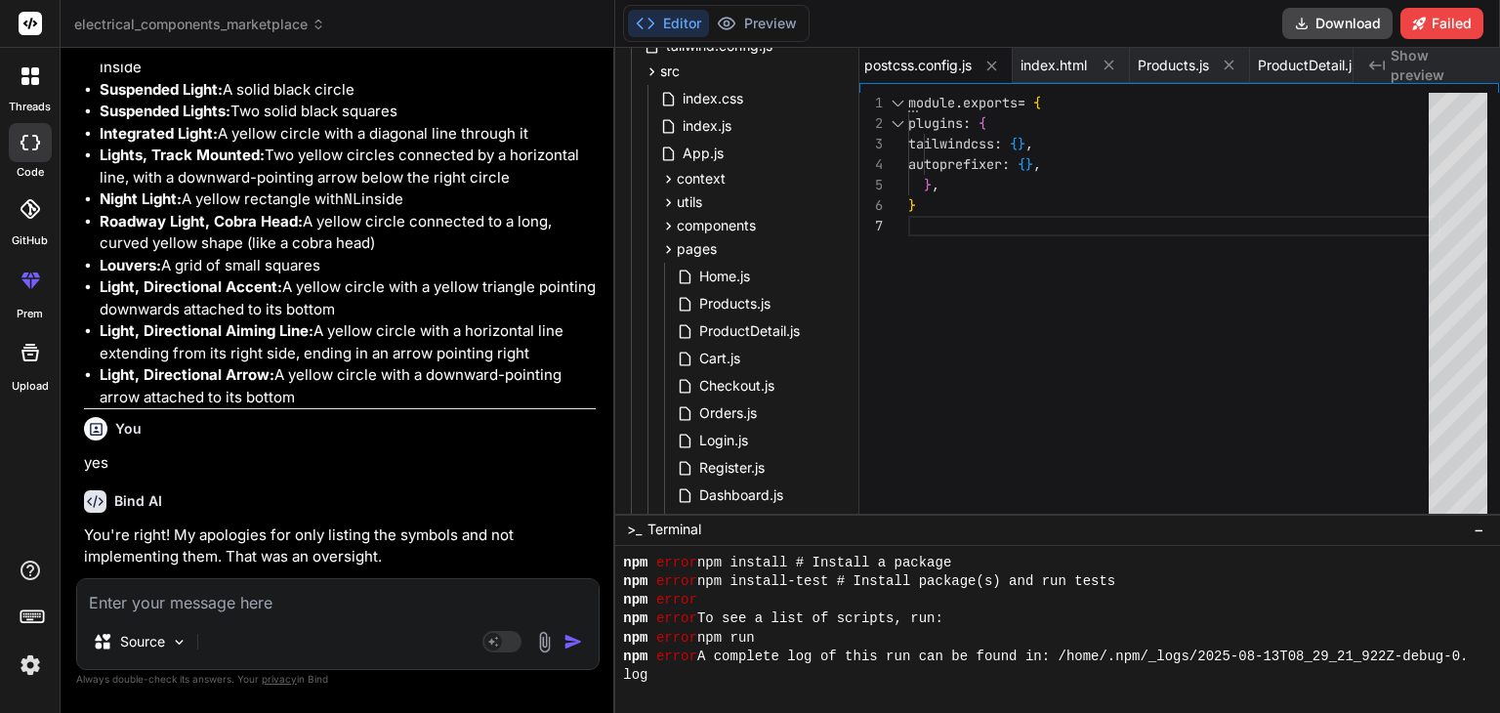
scroll to position [190, 0]
click at [729, 273] on span "Home.js" at bounding box center [724, 275] width 55 height 23
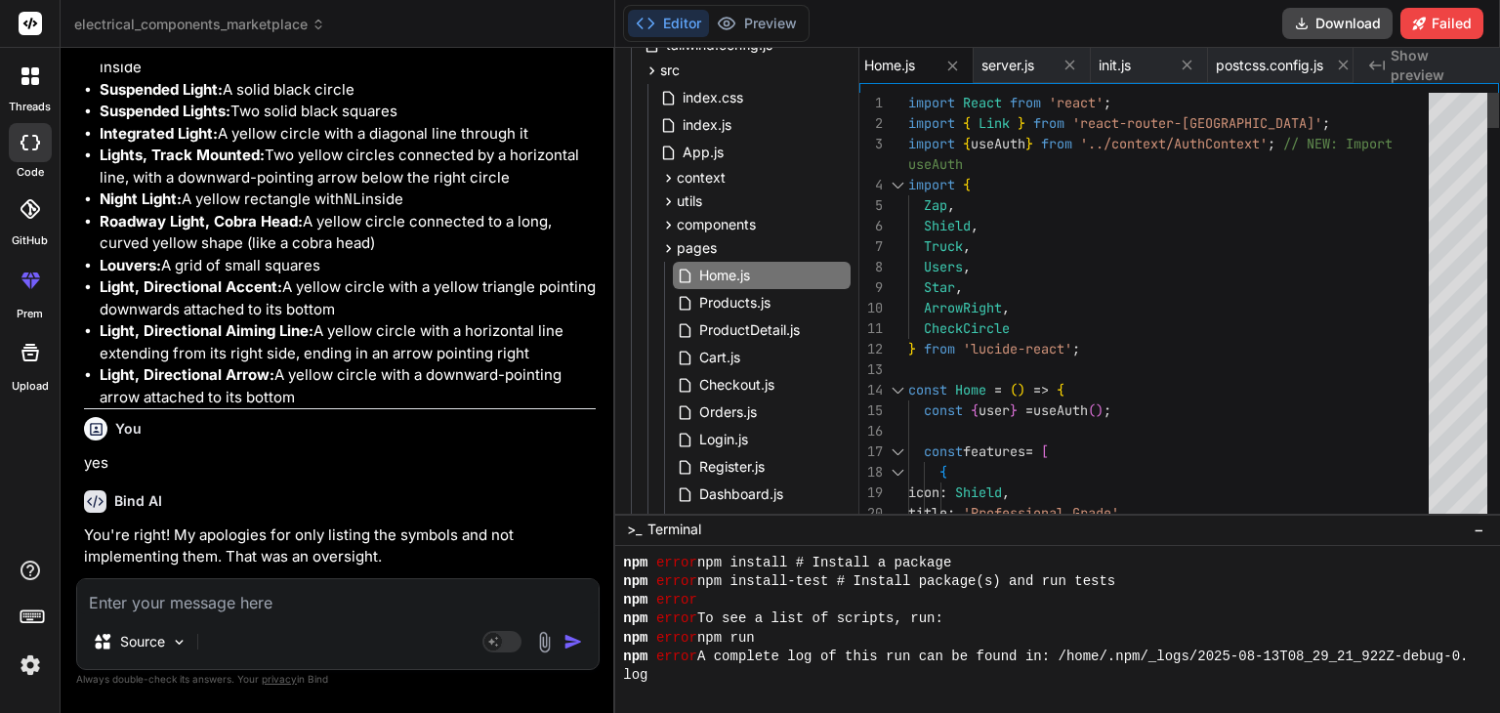
scroll to position [0, 0]
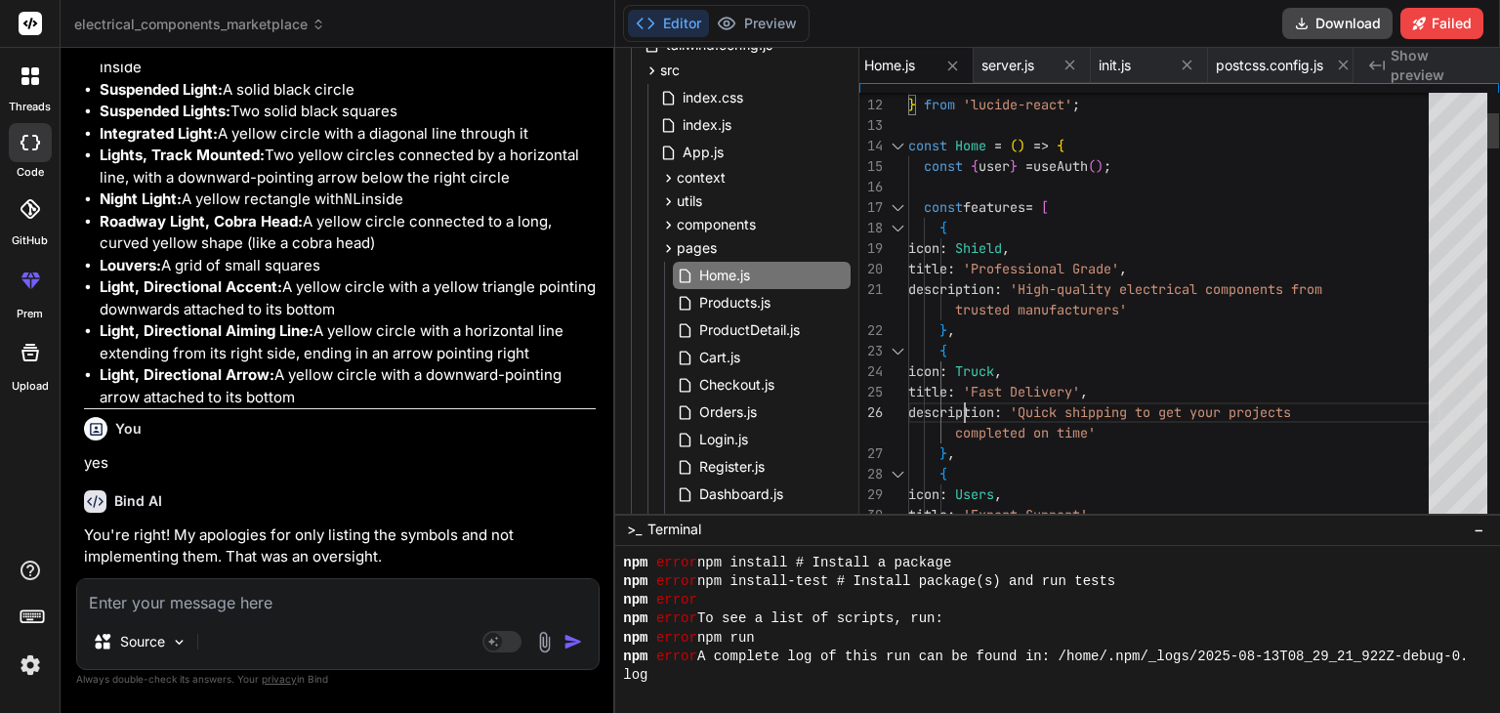
type textarea "{ icon: Users, title: 'Expert Support', description: 'Get help from experienced…"
